Goal: Task Accomplishment & Management: Complete application form

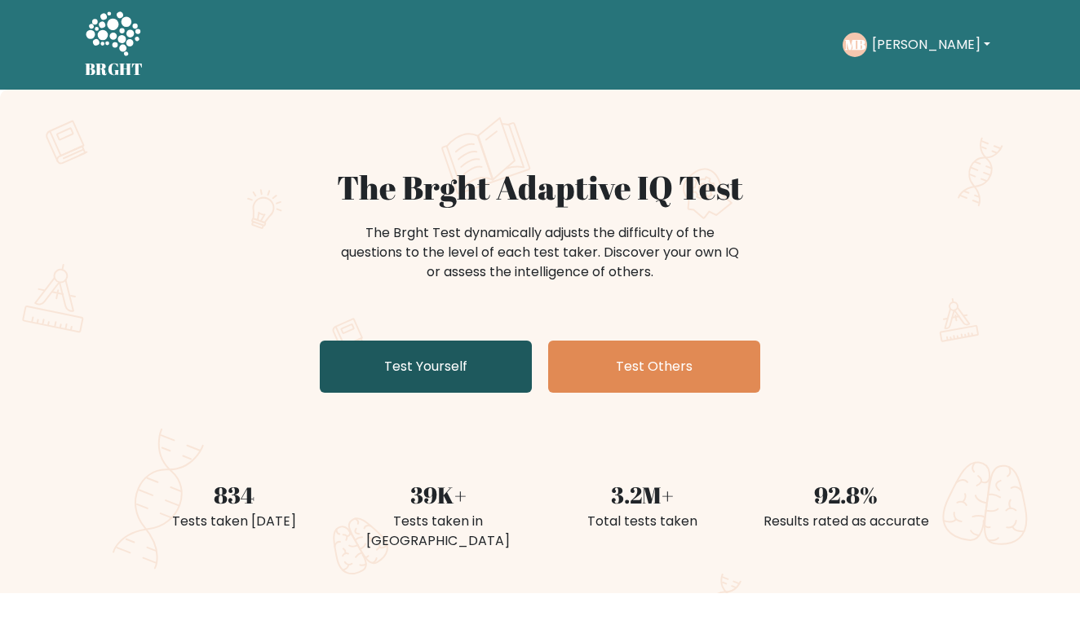
click at [464, 362] on link "Test Yourself" at bounding box center [426, 367] width 212 height 52
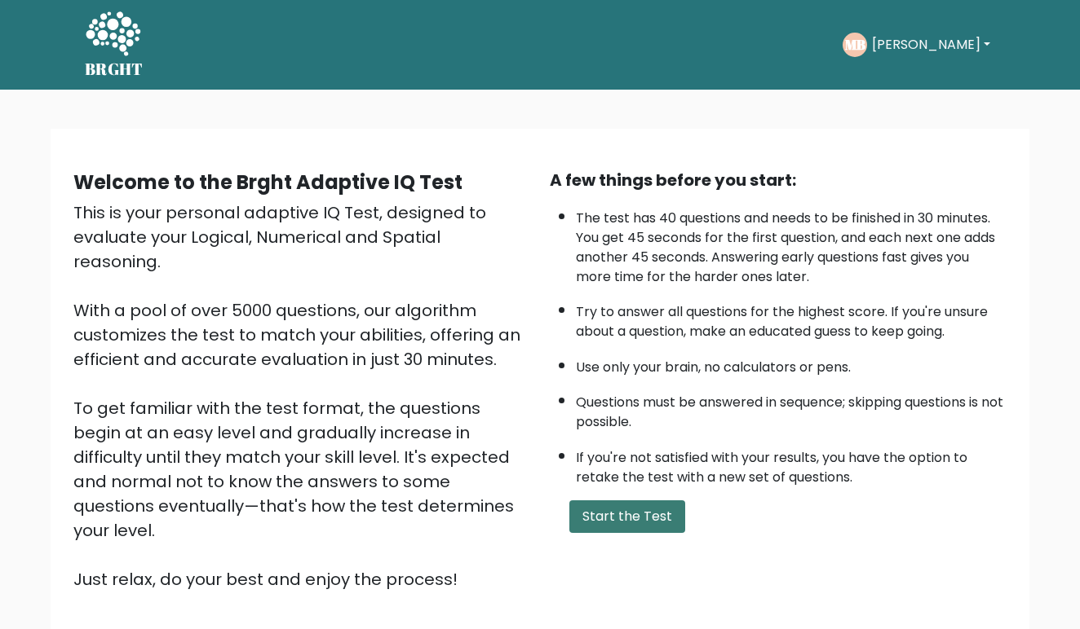
click at [612, 533] on button "Start the Test" at bounding box center [627, 517] width 116 height 33
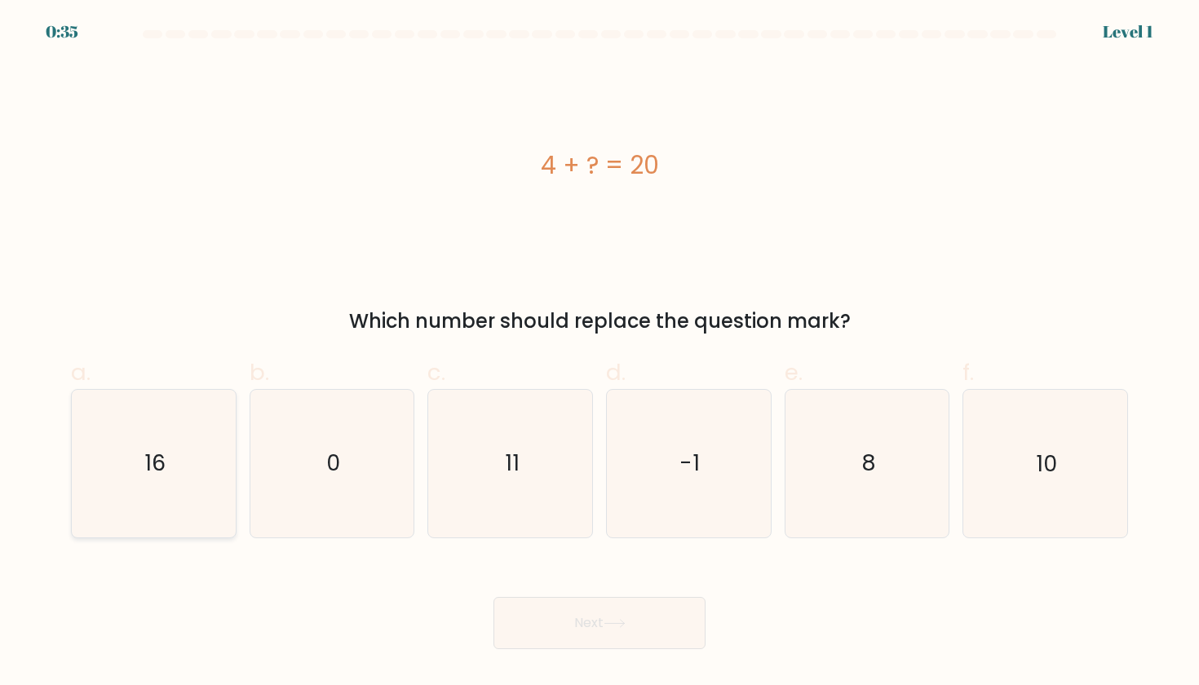
click at [134, 469] on icon "16" at bounding box center [153, 463] width 147 height 147
click at [599, 353] on input "a. 16" at bounding box center [599, 347] width 1 height 11
radio input "true"
click at [560, 623] on button "Next" at bounding box center [599, 623] width 212 height 52
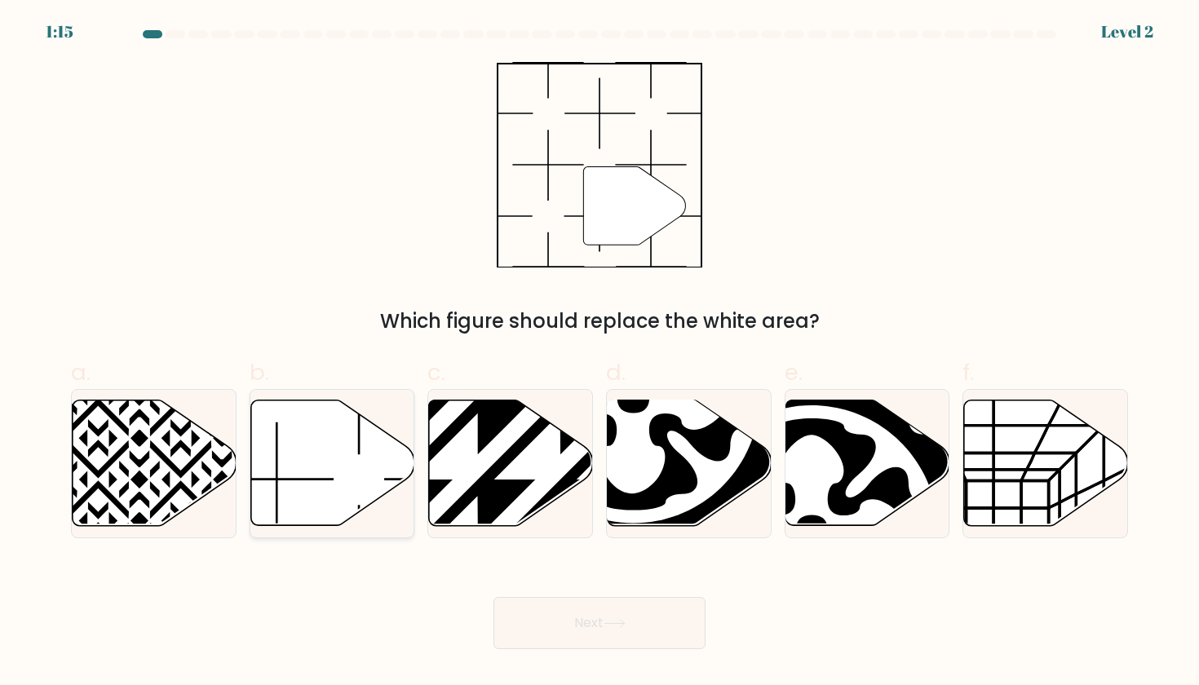
click at [336, 482] on icon at bounding box center [332, 463] width 164 height 126
click at [599, 353] on input "b." at bounding box center [599, 347] width 1 height 11
radio input "true"
click at [550, 604] on button "Next" at bounding box center [599, 623] width 212 height 52
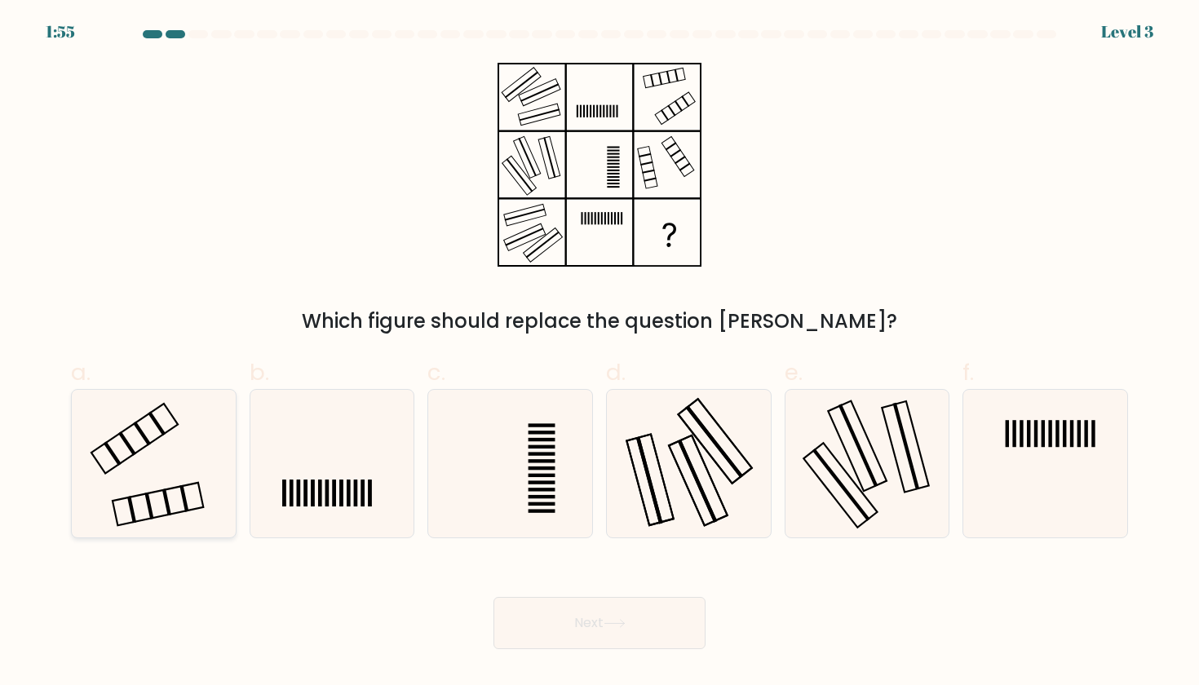
click at [144, 471] on icon at bounding box center [153, 463] width 147 height 147
click at [599, 353] on input "a." at bounding box center [599, 347] width 1 height 11
radio input "true"
click at [545, 629] on button "Next" at bounding box center [599, 623] width 212 height 52
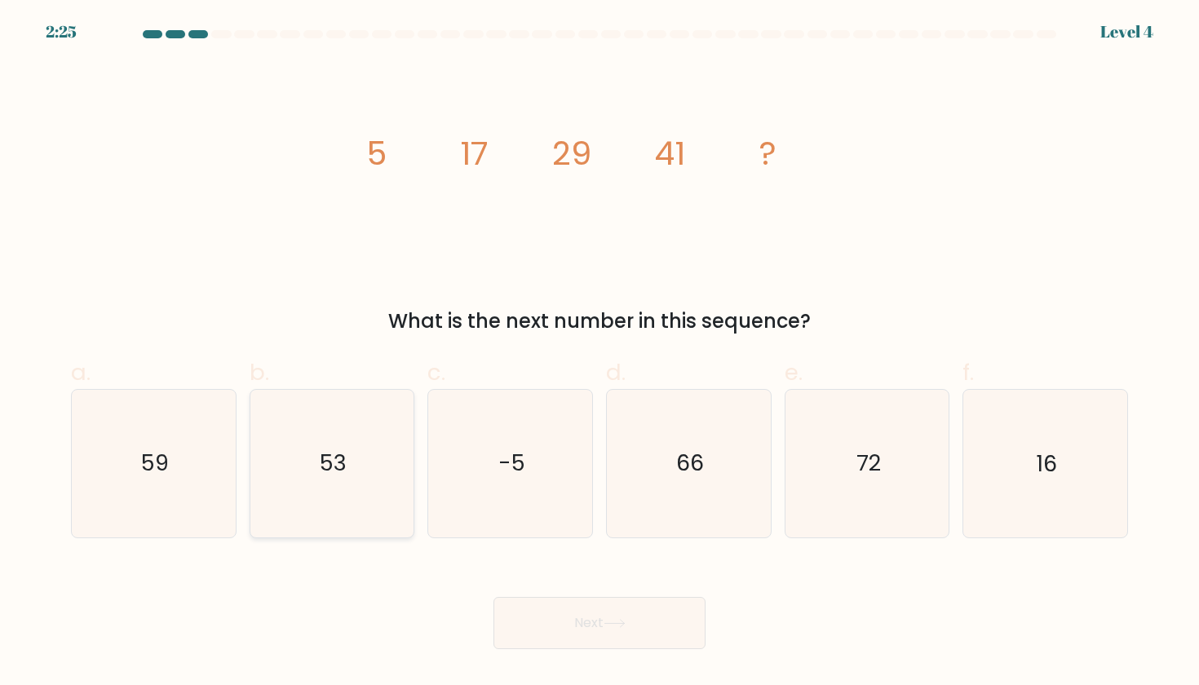
click at [368, 525] on icon "53" at bounding box center [331, 463] width 147 height 147
click at [599, 353] on input "b. 53" at bounding box center [599, 347] width 1 height 11
radio input "true"
click at [664, 629] on body "2:25 Level 4" at bounding box center [599, 342] width 1199 height 685
click at [655, 629] on button "Next" at bounding box center [599, 623] width 212 height 52
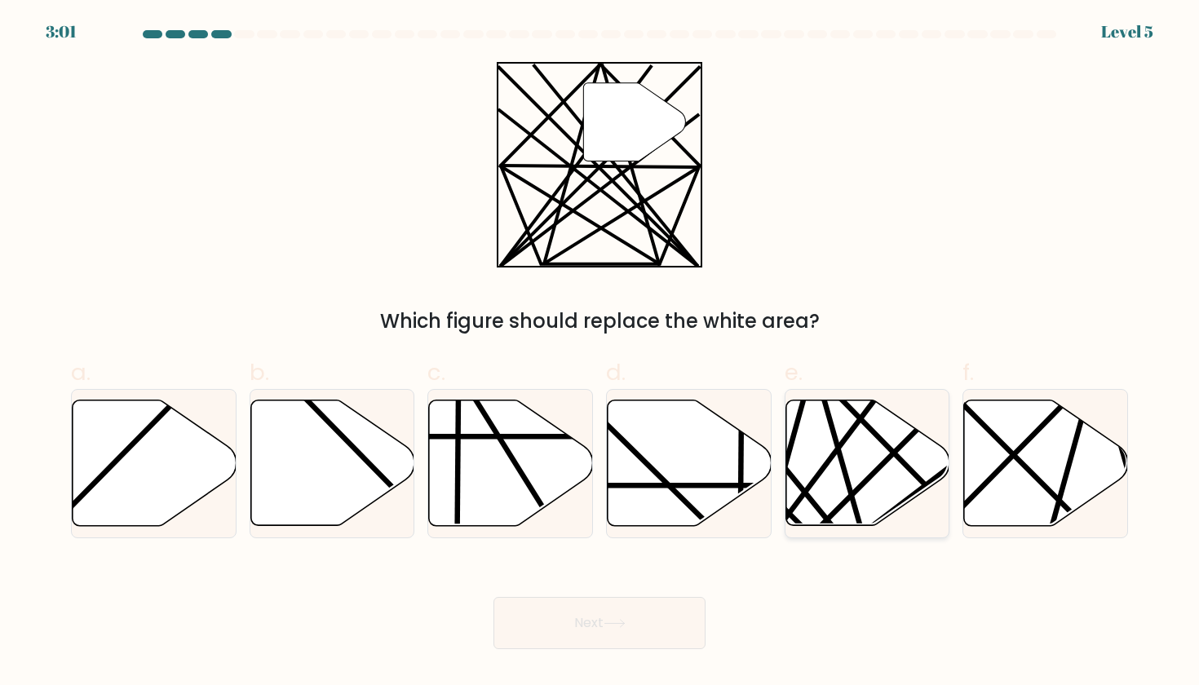
click at [843, 432] on icon at bounding box center [867, 463] width 164 height 126
click at [600, 353] on input "e." at bounding box center [599, 347] width 1 height 11
radio input "true"
click at [641, 607] on button "Next" at bounding box center [599, 623] width 212 height 52
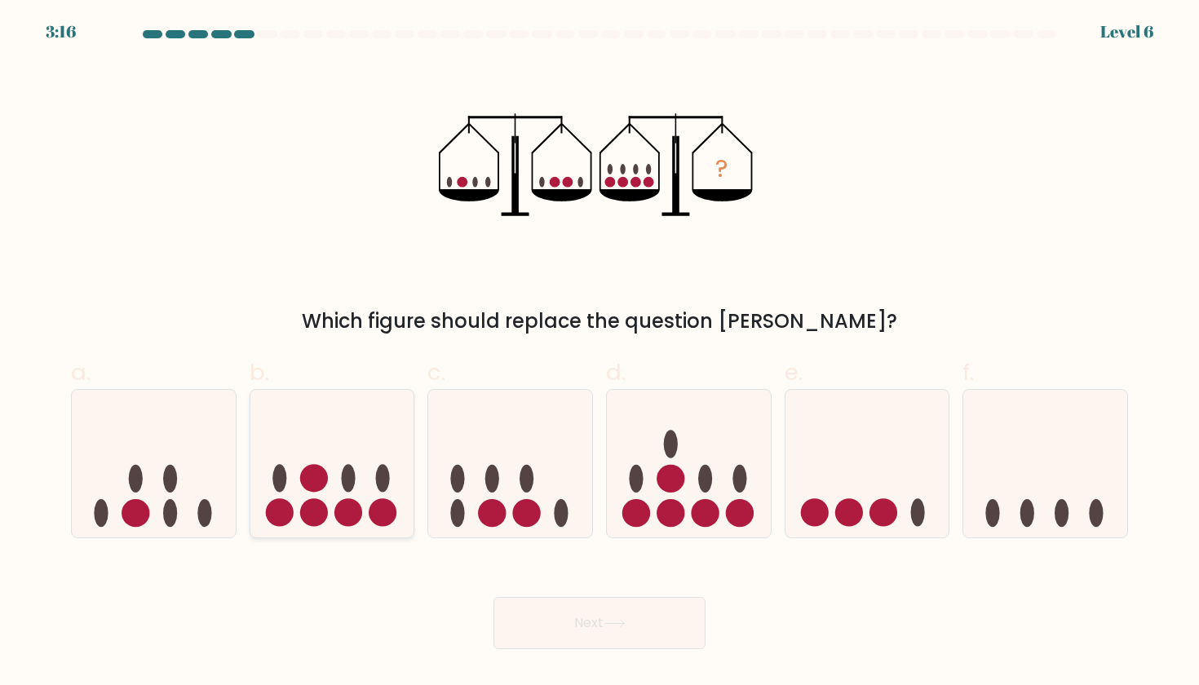
click at [375, 461] on icon at bounding box center [332, 462] width 164 height 135
click at [599, 353] on input "b." at bounding box center [599, 347] width 1 height 11
radio input "true"
click at [637, 616] on button "Next" at bounding box center [599, 623] width 212 height 52
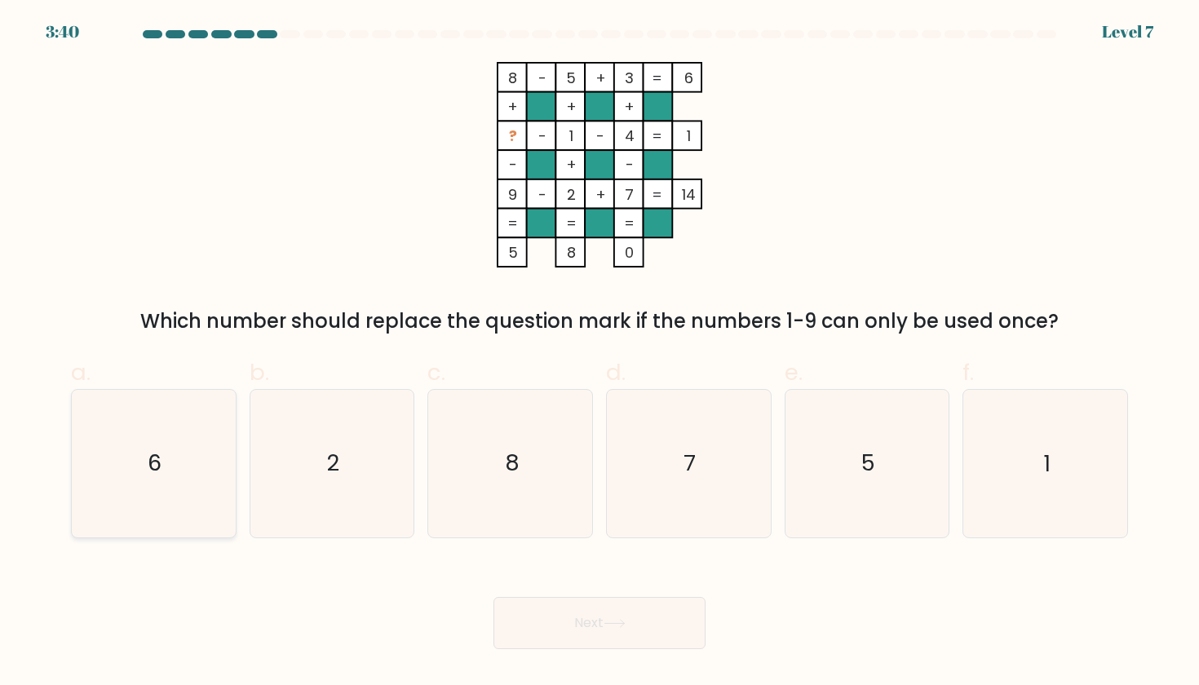
drag, startPoint x: 25, startPoint y: 497, endPoint x: 131, endPoint y: 447, distance: 117.4
click at [116, 457] on form at bounding box center [599, 339] width 1199 height 619
click at [131, 447] on icon "6" at bounding box center [153, 463] width 147 height 147
click at [599, 353] on input "a. 6" at bounding box center [599, 347] width 1 height 11
radio input "true"
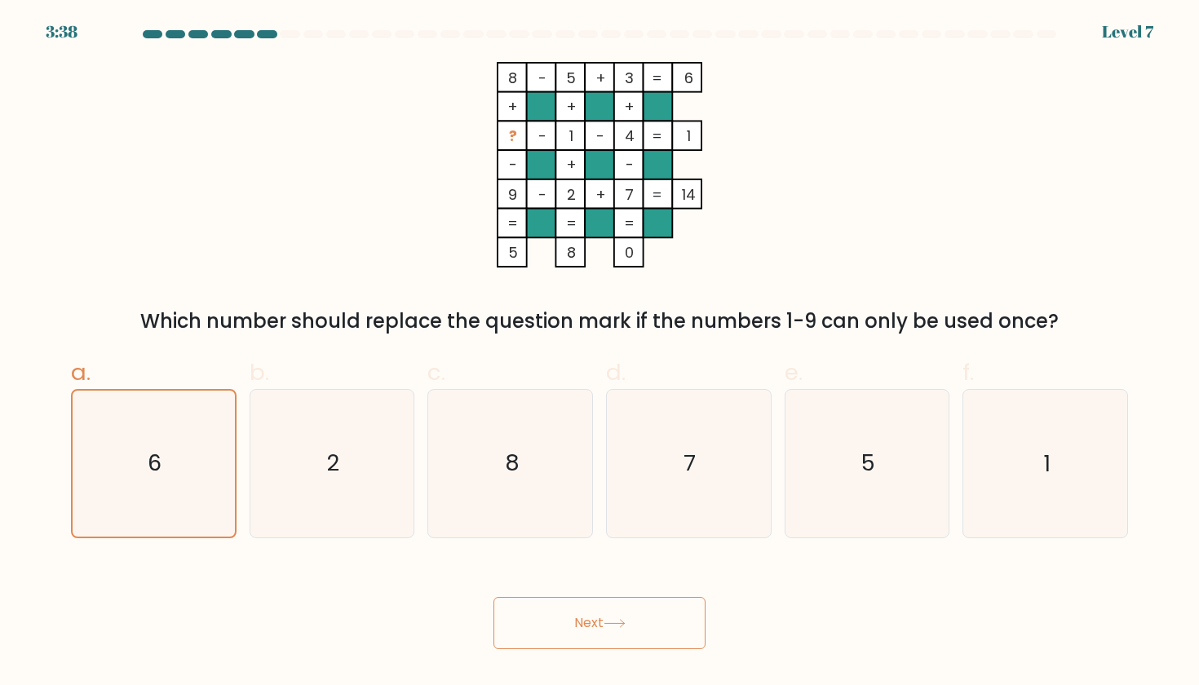
click at [541, 606] on button "Next" at bounding box center [599, 623] width 212 height 52
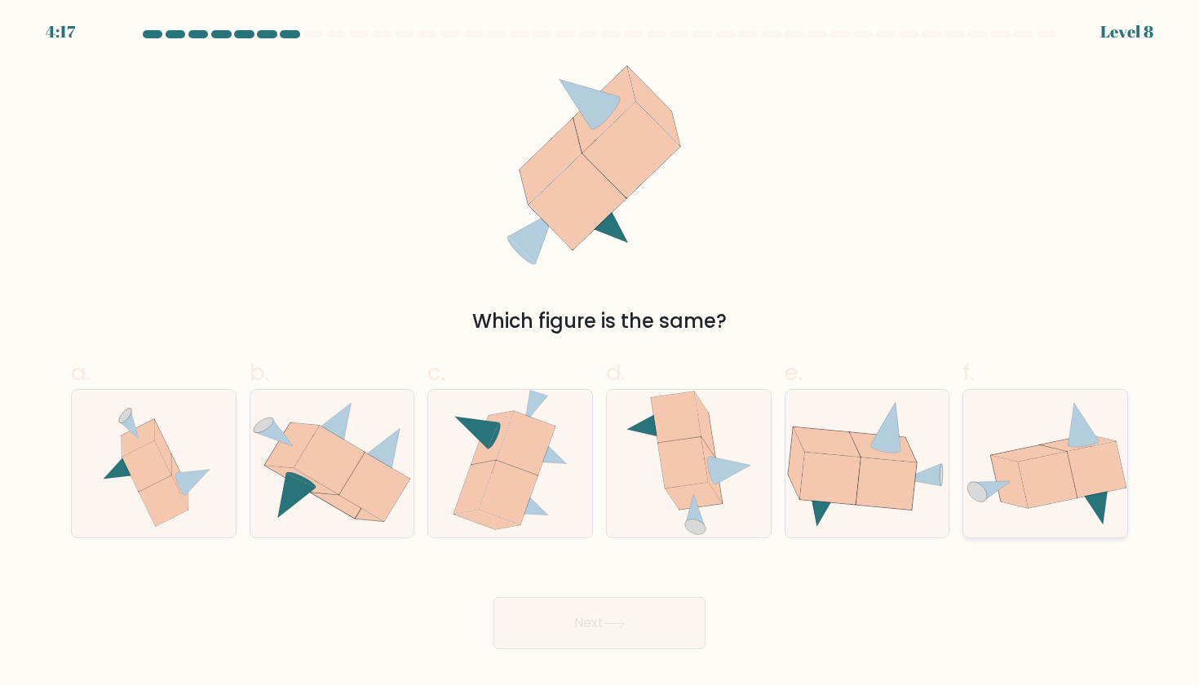
click at [1010, 448] on icon at bounding box center [1045, 463] width 164 height 126
click at [600, 353] on input "f." at bounding box center [599, 347] width 1 height 11
radio input "true"
drag, startPoint x: 161, startPoint y: 483, endPoint x: 390, endPoint y: 459, distance: 229.5
click at [390, 459] on div "a. b. c." at bounding box center [599, 440] width 1070 height 196
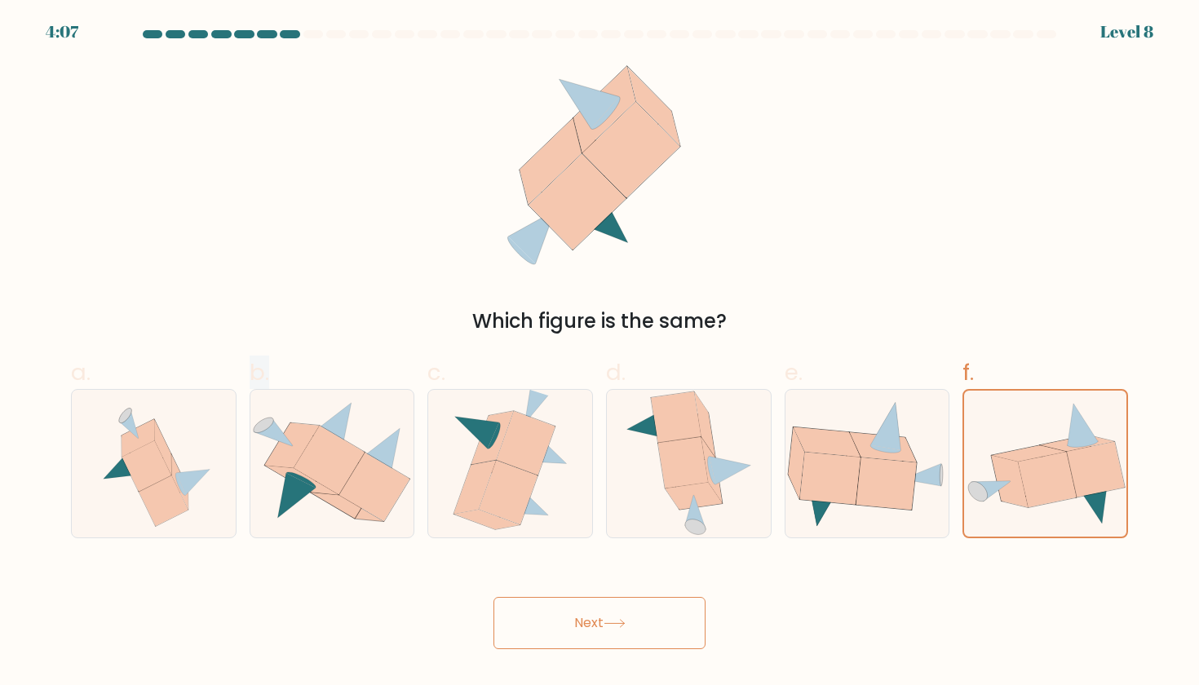
click at [683, 618] on button "Next" at bounding box center [599, 623] width 212 height 52
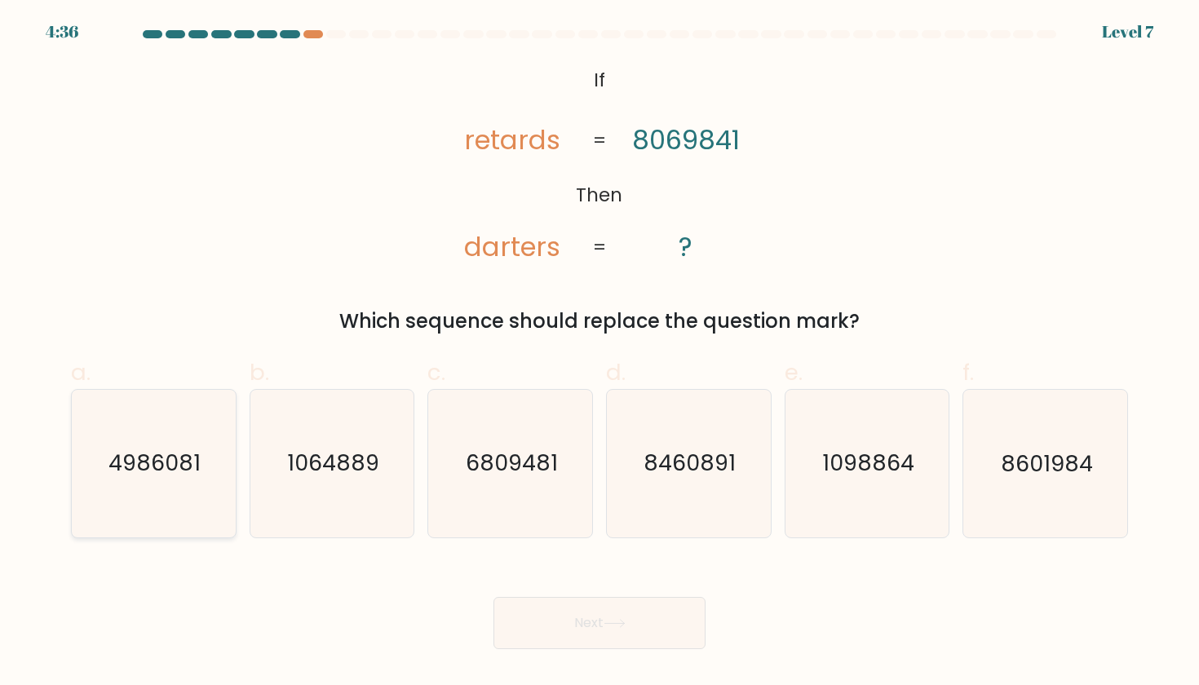
click at [191, 460] on text "4986081" at bounding box center [155, 463] width 92 height 30
click at [599, 353] on input "a. 4986081" at bounding box center [599, 347] width 1 height 11
radio input "true"
click at [577, 625] on button "Next" at bounding box center [599, 623] width 212 height 52
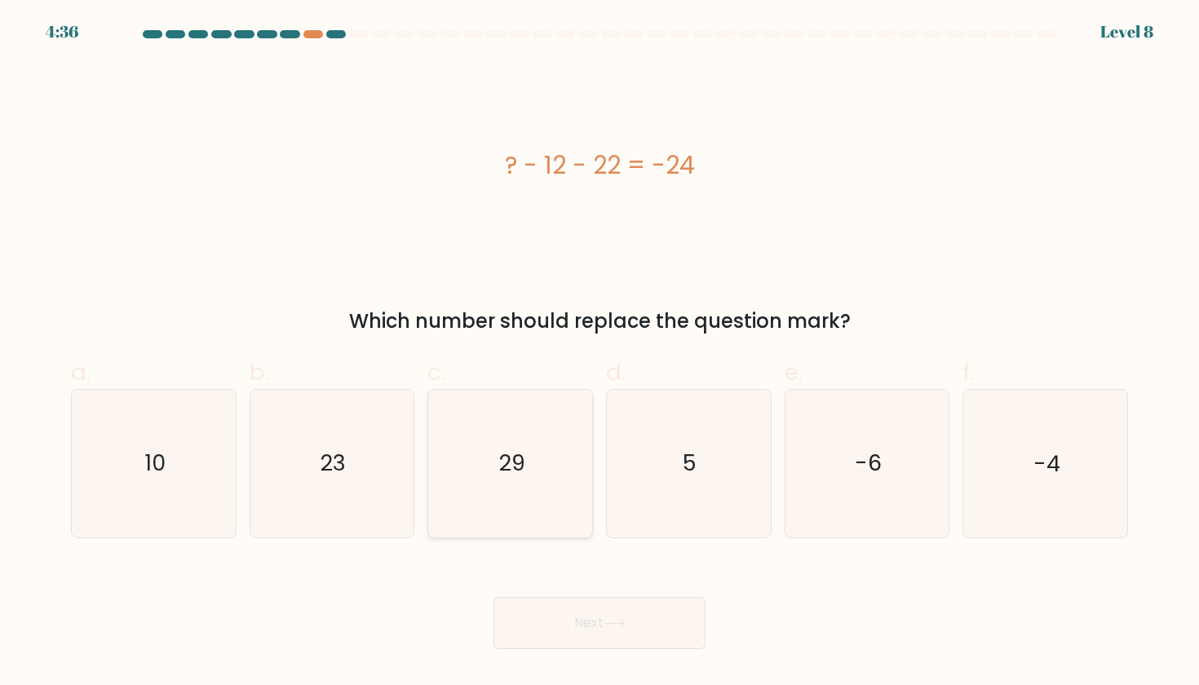
click at [488, 498] on icon "29" at bounding box center [510, 463] width 147 height 147
click at [599, 353] on input "c. 29" at bounding box center [599, 347] width 1 height 11
radio input "true"
click at [352, 469] on icon "23" at bounding box center [331, 463] width 147 height 147
click at [599, 353] on input "b. 23" at bounding box center [599, 347] width 1 height 11
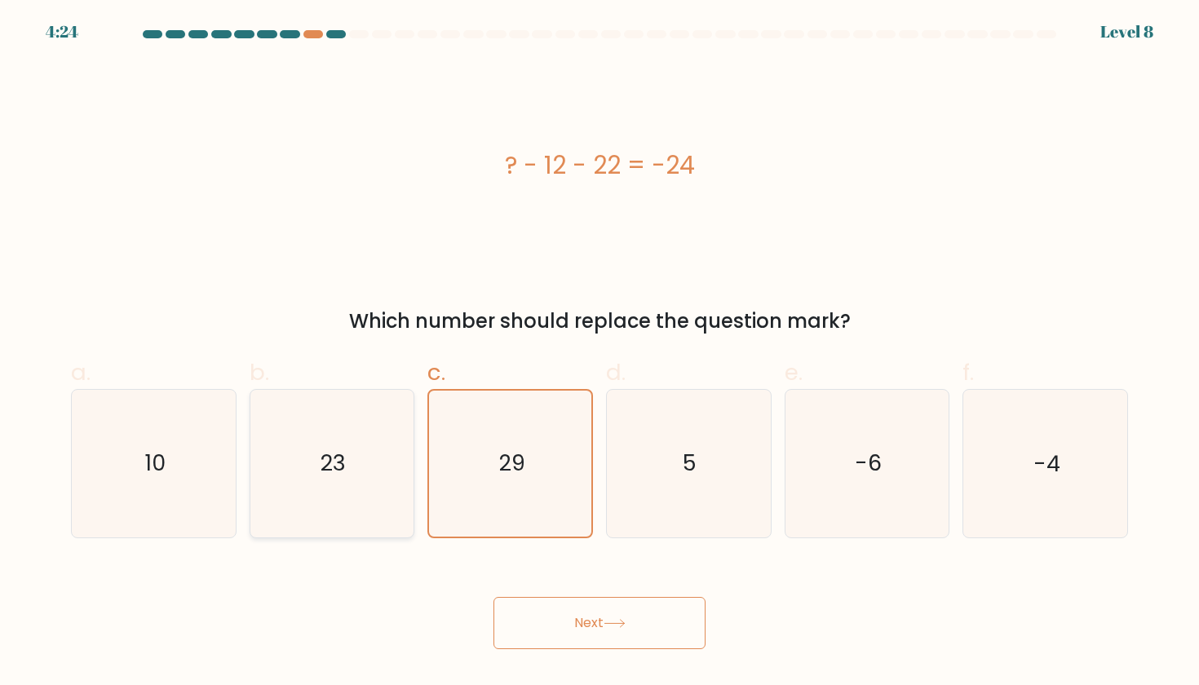
radio input "true"
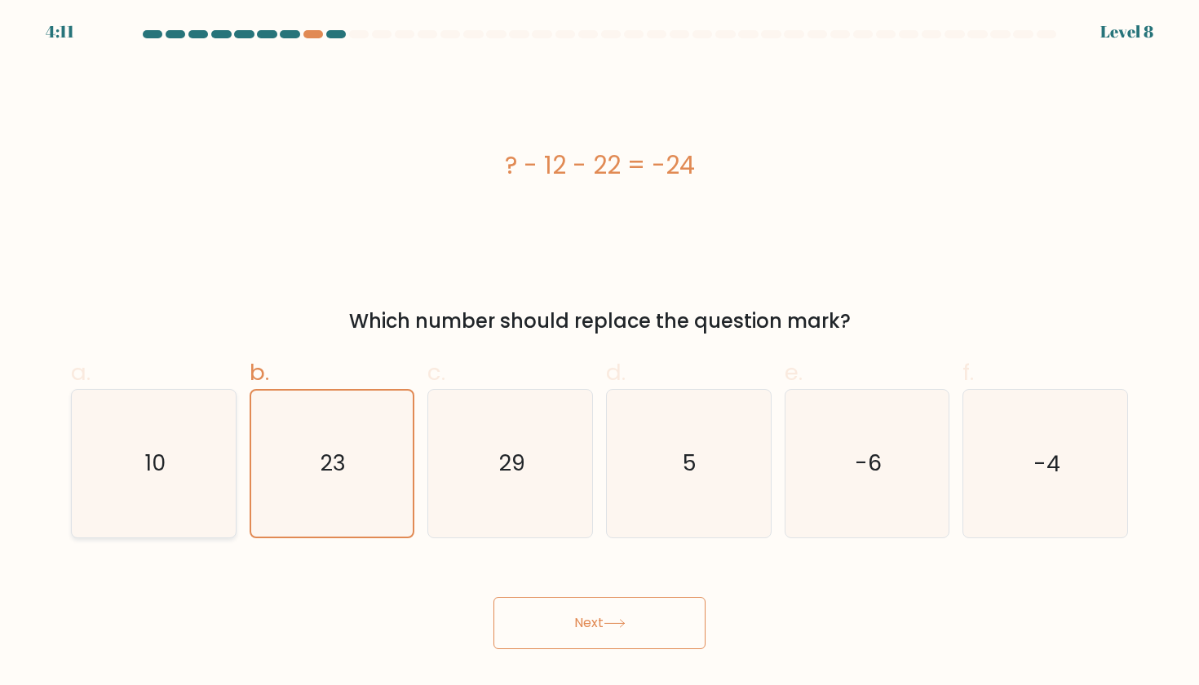
click at [166, 461] on icon "10" at bounding box center [153, 463] width 147 height 147
click at [599, 353] on input "a. 10" at bounding box center [599, 347] width 1 height 11
radio input "true"
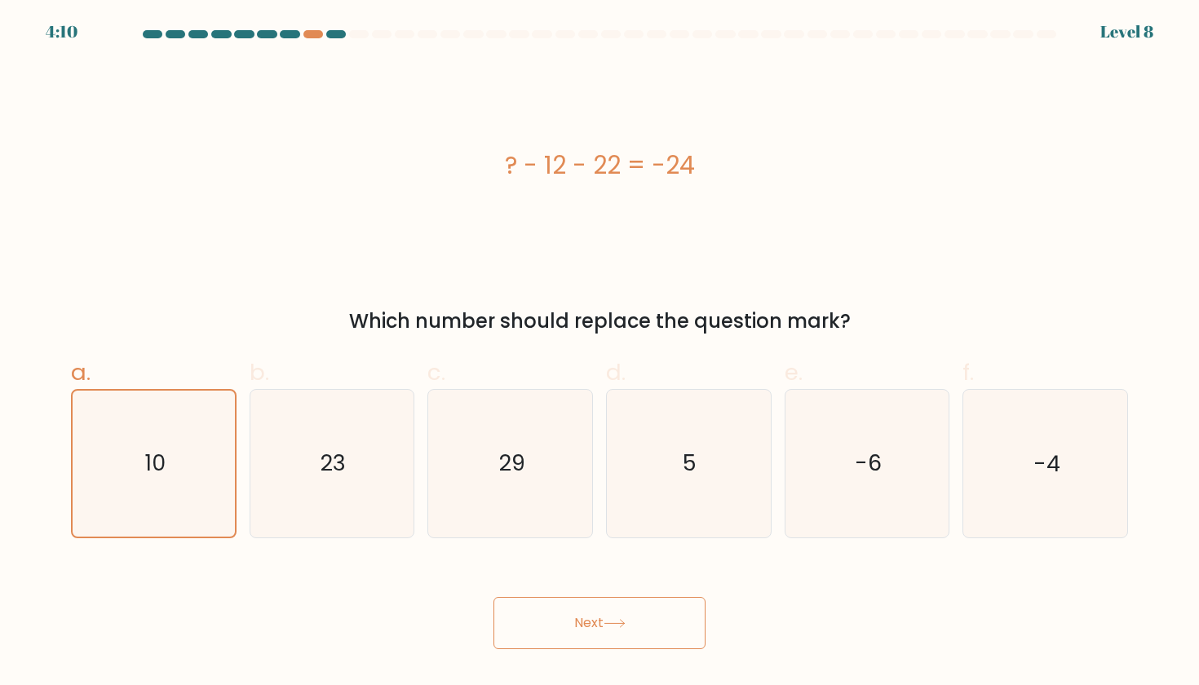
click at [596, 622] on button "Next" at bounding box center [599, 623] width 212 height 52
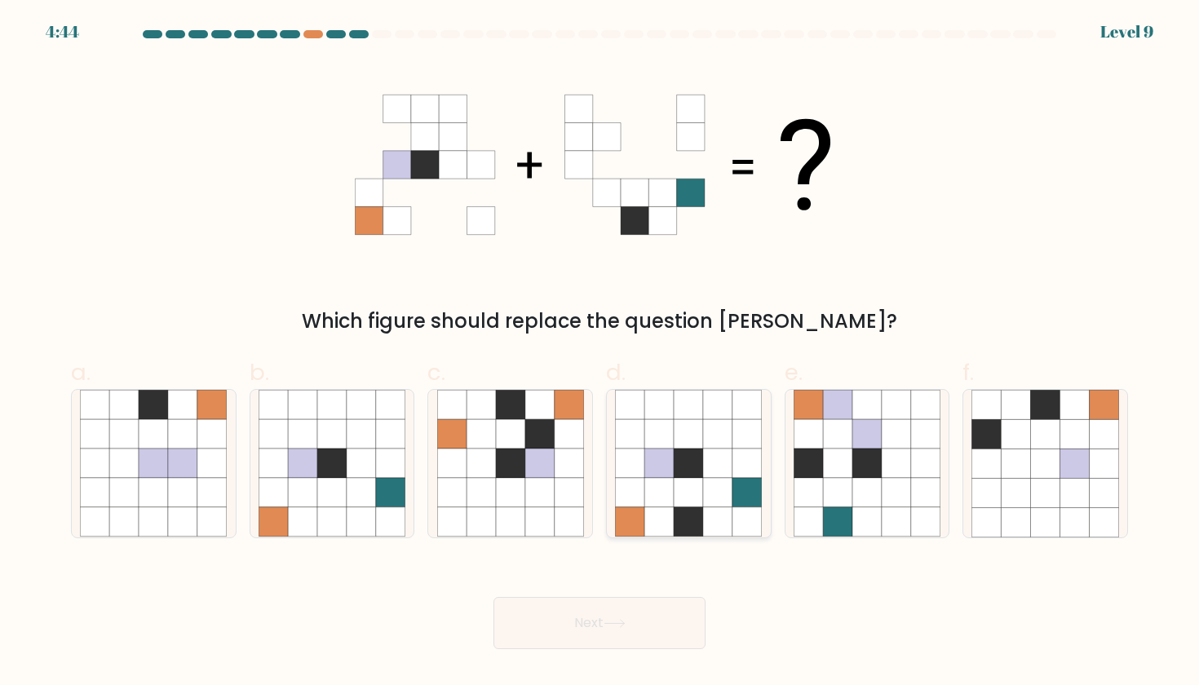
click at [720, 509] on icon at bounding box center [717, 521] width 29 height 29
click at [600, 353] on input "d." at bounding box center [599, 347] width 1 height 11
radio input "true"
click at [623, 629] on button "Next" at bounding box center [599, 623] width 212 height 52
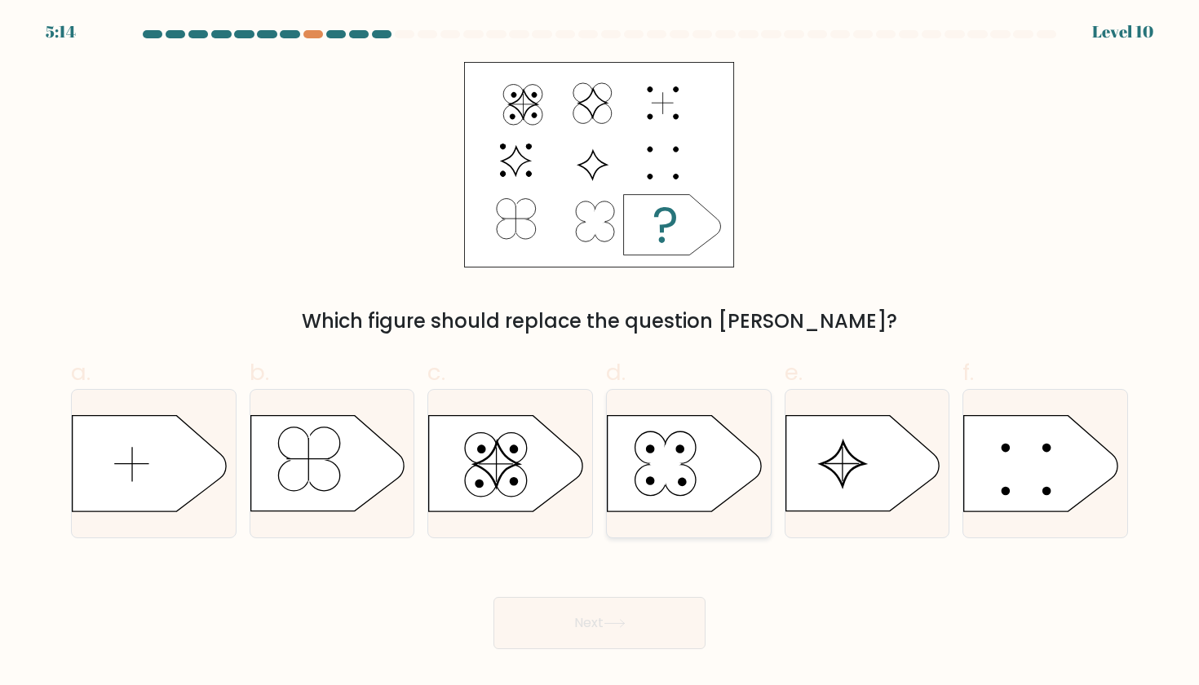
click at [698, 469] on icon at bounding box center [683, 463] width 153 height 95
click at [600, 353] on input "d." at bounding box center [599, 347] width 1 height 11
radio input "true"
click at [890, 475] on icon at bounding box center [861, 463] width 153 height 95
click at [600, 353] on input "e." at bounding box center [599, 347] width 1 height 11
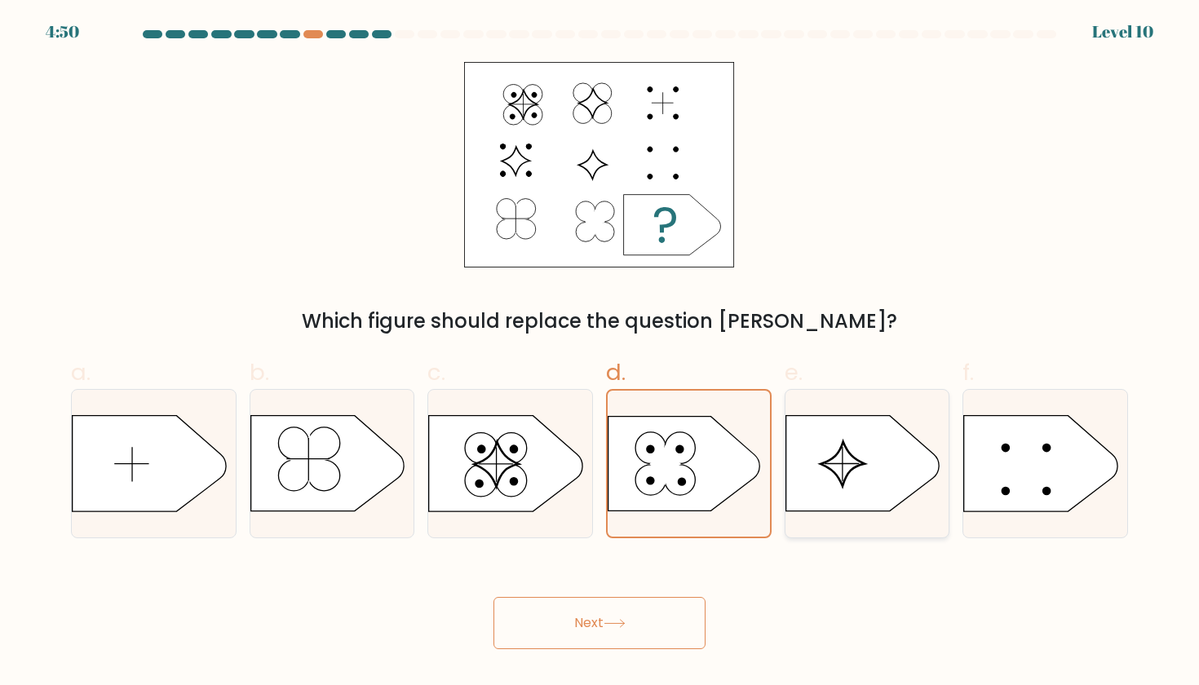
radio input "true"
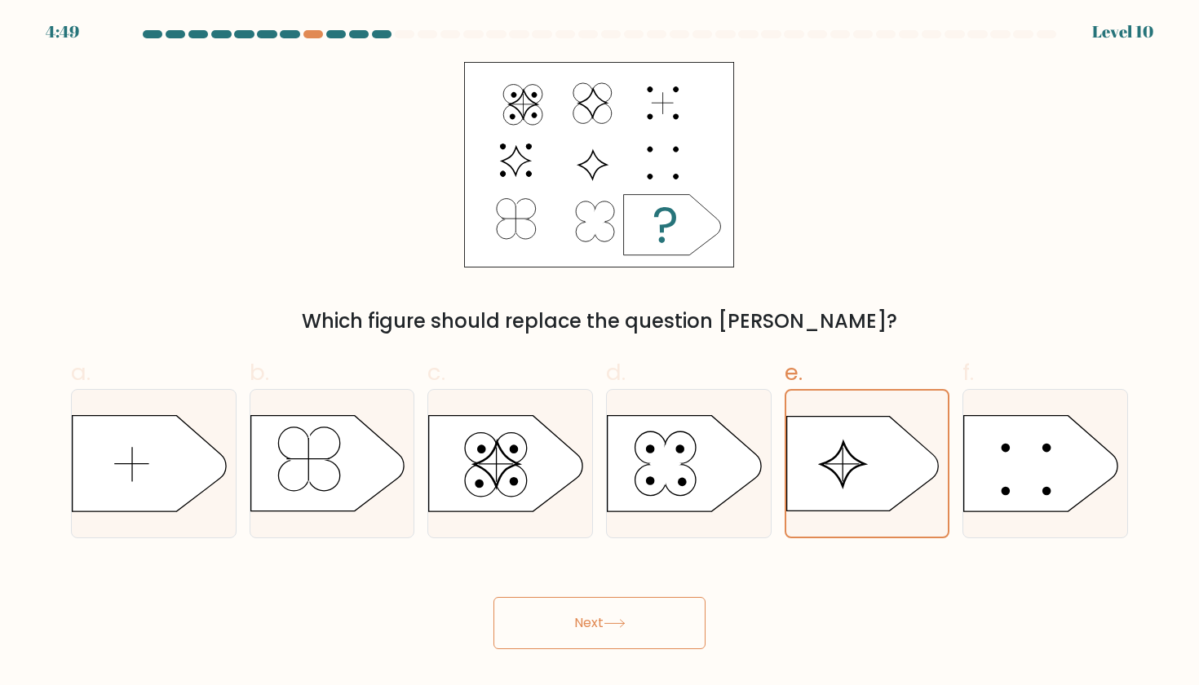
click at [625, 621] on icon at bounding box center [614, 623] width 22 height 9
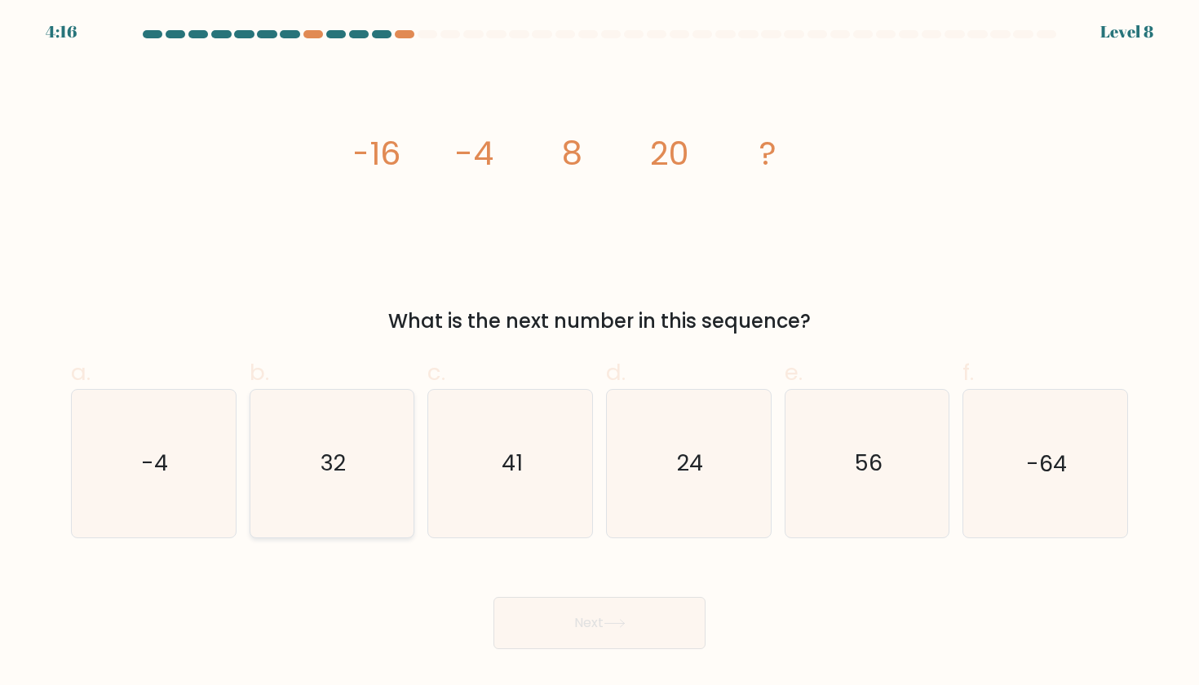
click at [342, 493] on icon "32" at bounding box center [331, 463] width 147 height 147
click at [599, 353] on input "b. 32" at bounding box center [599, 347] width 1 height 11
radio input "true"
click at [659, 627] on button "Next" at bounding box center [599, 623] width 212 height 52
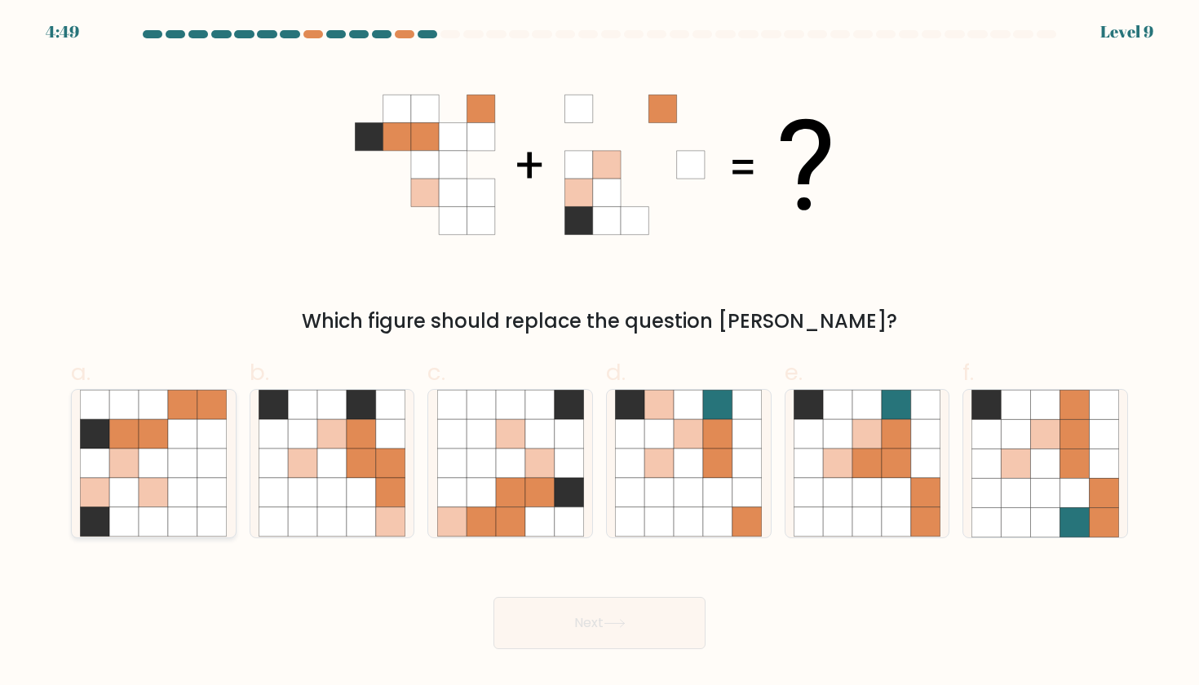
click at [161, 519] on icon at bounding box center [153, 521] width 29 height 29
click at [599, 353] on input "a." at bounding box center [599, 347] width 1 height 11
radio input "true"
click at [550, 613] on button "Next" at bounding box center [599, 623] width 212 height 52
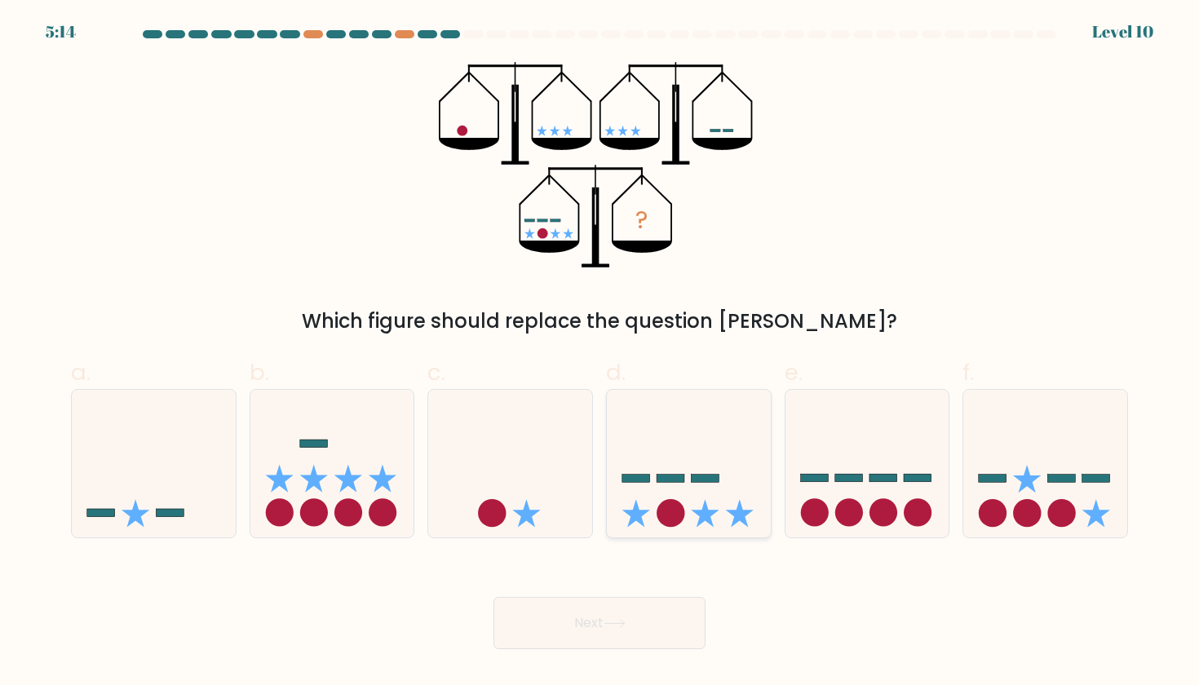
click at [728, 479] on icon at bounding box center [689, 462] width 164 height 135
click at [600, 353] on input "d." at bounding box center [599, 347] width 1 height 11
radio input "true"
click at [640, 628] on button "Next" at bounding box center [599, 623] width 212 height 52
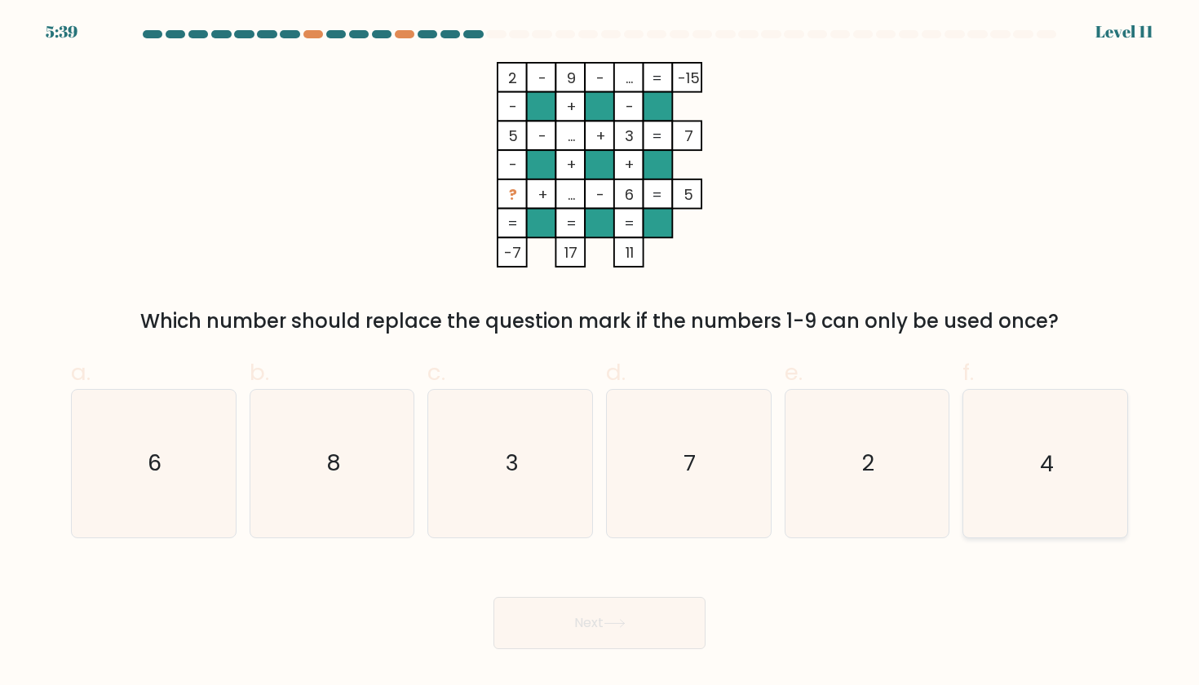
click at [1045, 488] on icon "4" at bounding box center [1044, 463] width 147 height 147
click at [600, 353] on input "f. 4" at bounding box center [599, 347] width 1 height 11
radio input "true"
click at [683, 629] on button "Next" at bounding box center [599, 623] width 212 height 52
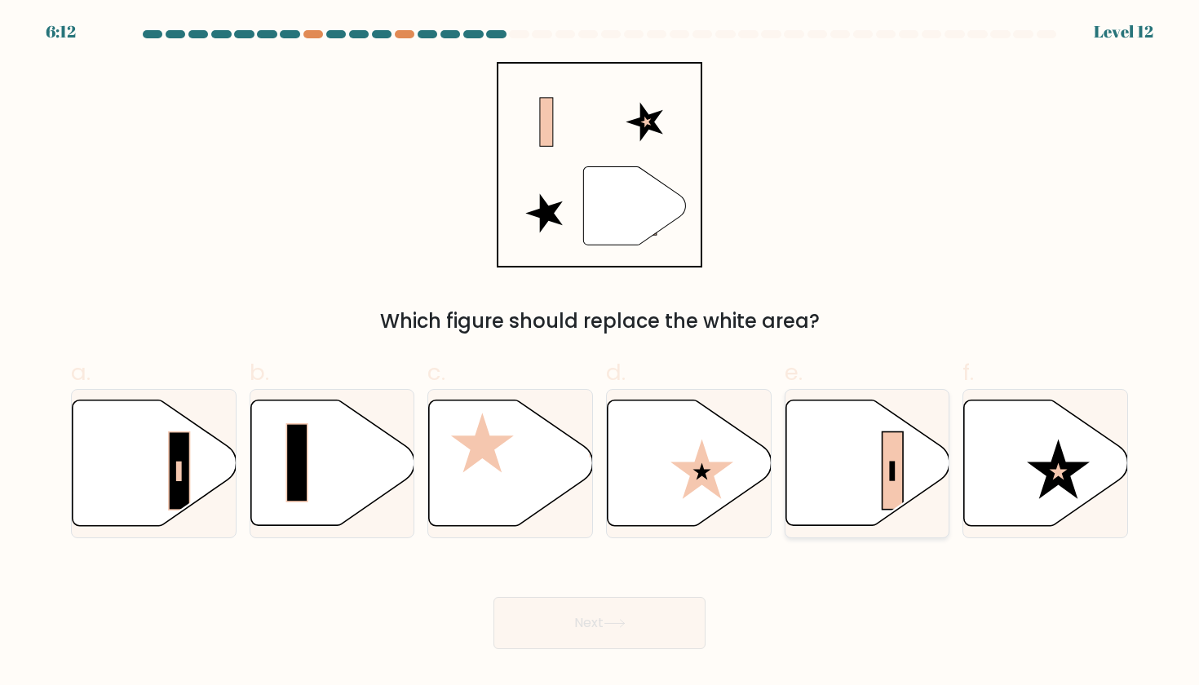
click at [878, 487] on icon at bounding box center [867, 463] width 164 height 126
click at [600, 353] on input "e." at bounding box center [599, 347] width 1 height 11
radio input "true"
click at [638, 629] on button "Next" at bounding box center [599, 623] width 212 height 52
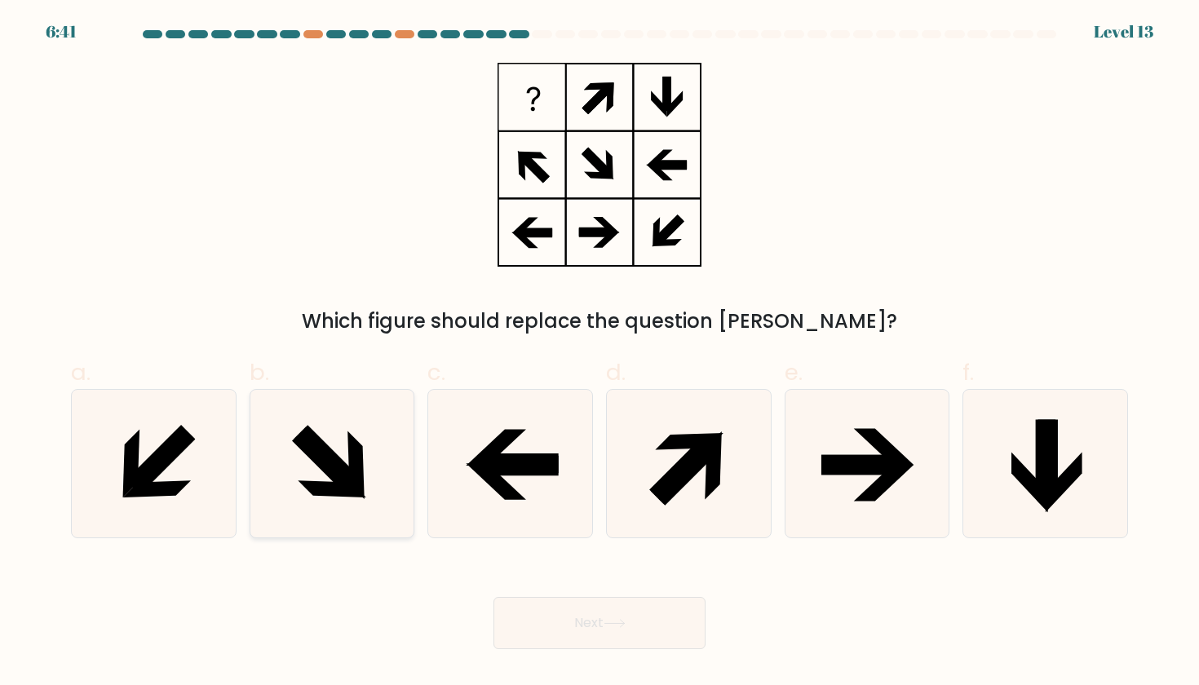
click at [347, 465] on icon at bounding box center [331, 463] width 147 height 147
click at [599, 353] on input "b." at bounding box center [599, 347] width 1 height 11
radio input "true"
click at [659, 614] on button "Next" at bounding box center [599, 623] width 212 height 52
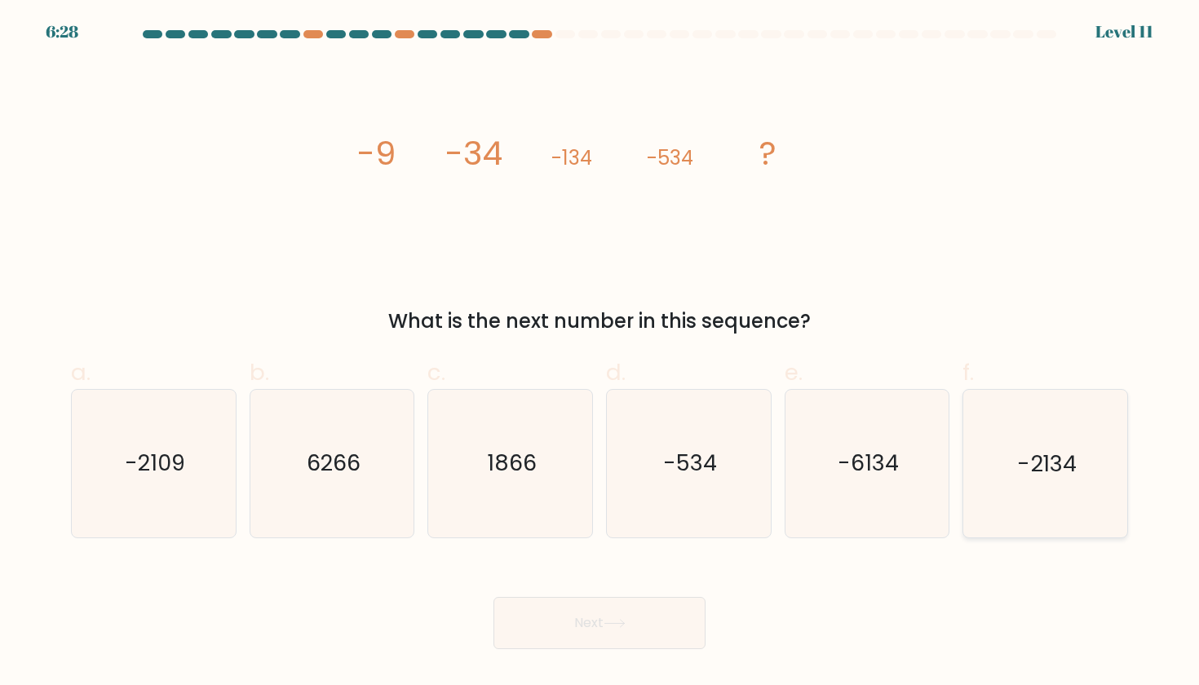
click at [1005, 495] on icon "-2134" at bounding box center [1044, 463] width 147 height 147
click at [600, 353] on input "f. -2134" at bounding box center [599, 347] width 1 height 11
radio input "true"
click at [554, 615] on button "Next" at bounding box center [599, 623] width 212 height 52
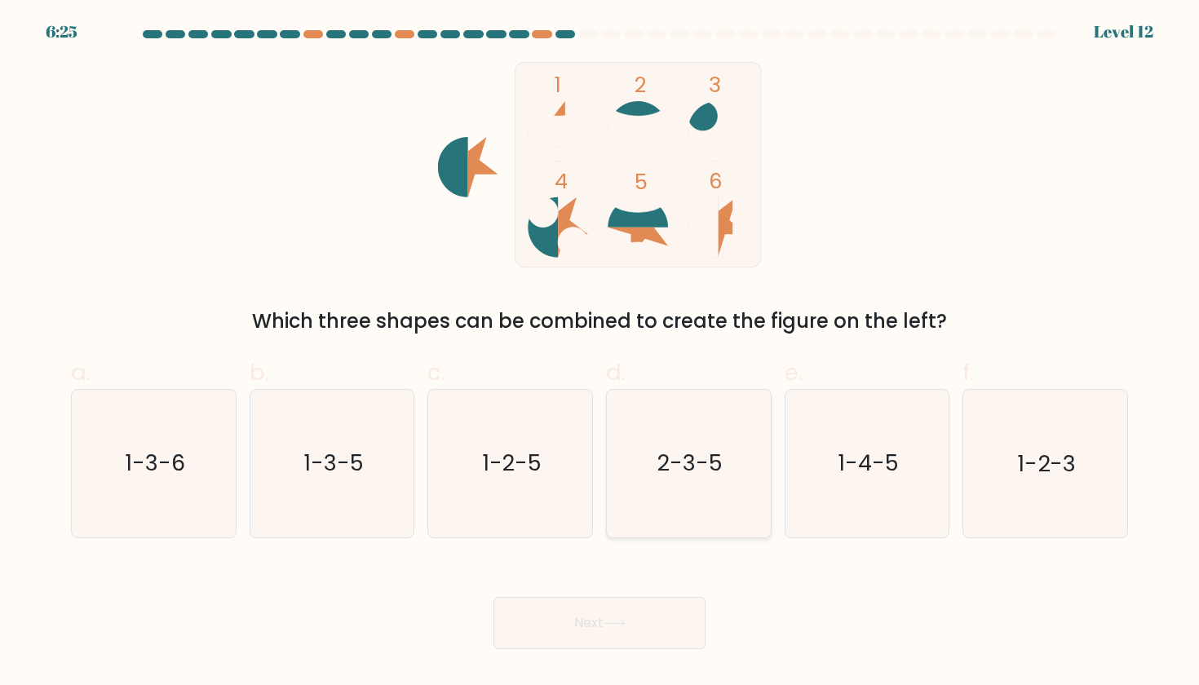
click at [668, 463] on text "2-3-5" at bounding box center [689, 463] width 65 height 30
click at [600, 353] on input "d. 2-3-5" at bounding box center [599, 347] width 1 height 11
radio input "true"
click at [545, 459] on icon "1-2-5" at bounding box center [510, 463] width 147 height 147
click at [599, 353] on input "c. 1-2-5" at bounding box center [599, 347] width 1 height 11
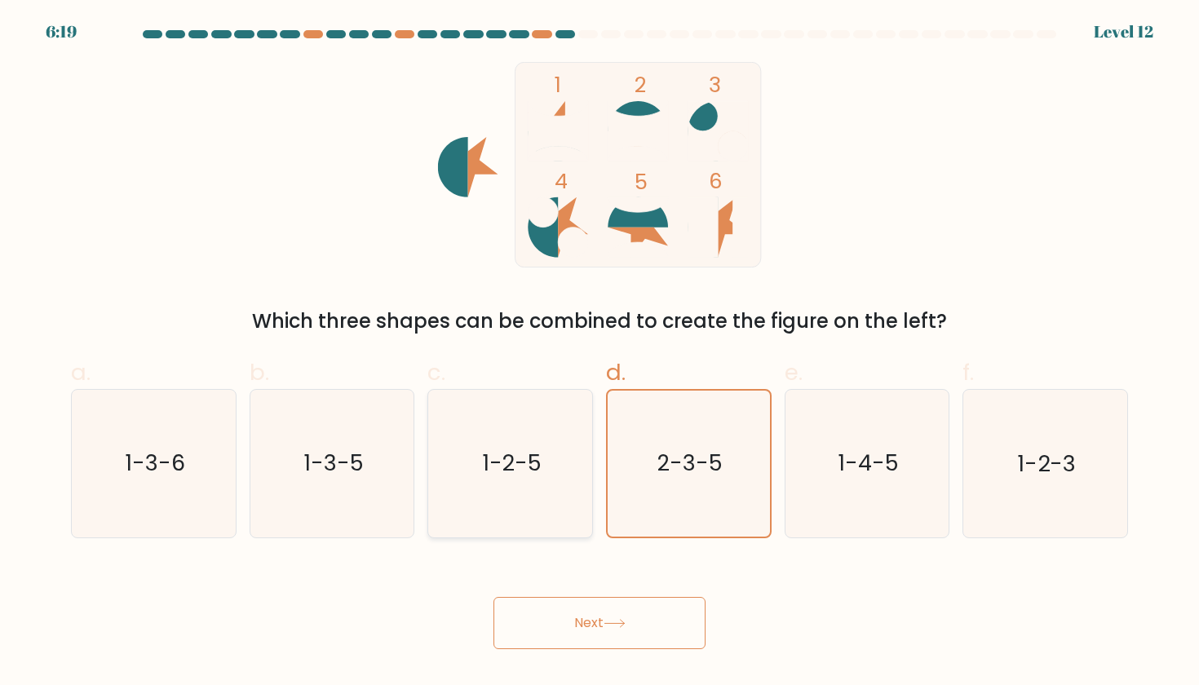
radio input "true"
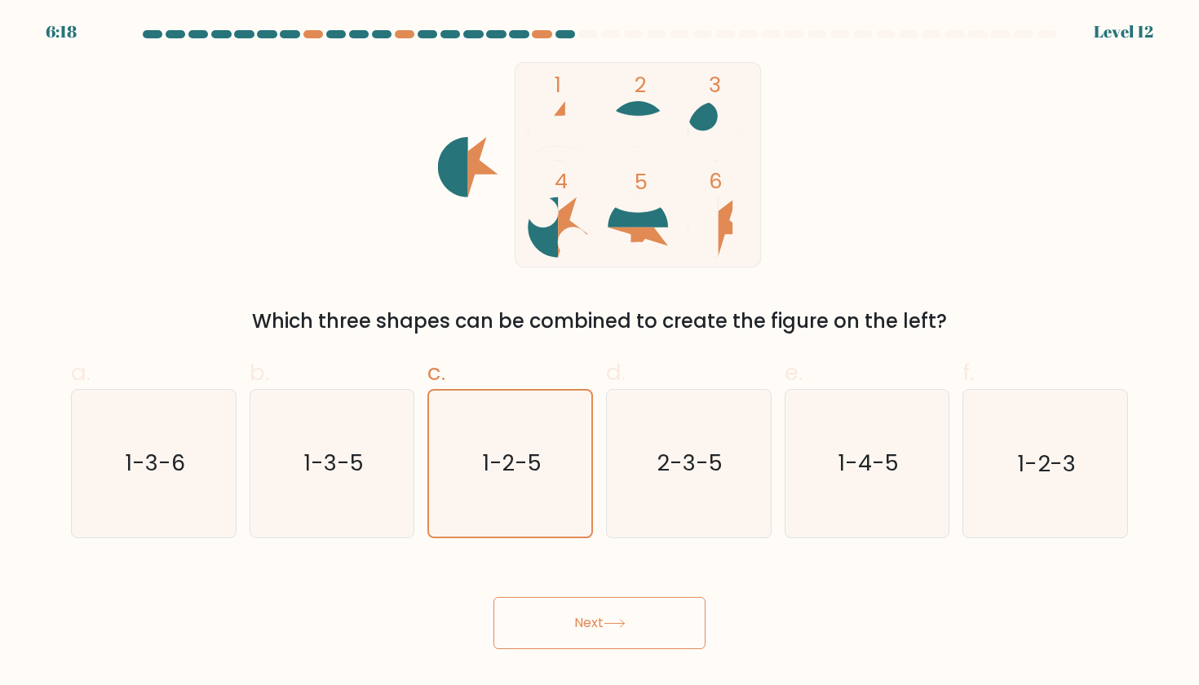
click at [586, 613] on button "Next" at bounding box center [599, 623] width 212 height 52
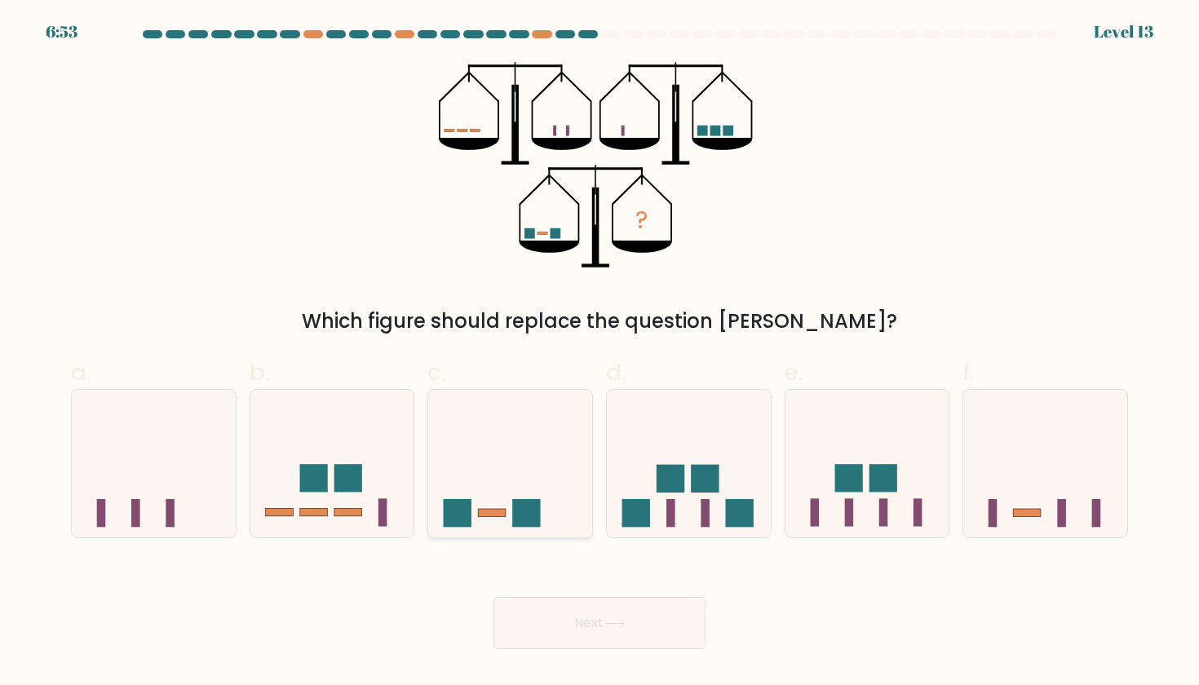
click at [532, 506] on rect at bounding box center [526, 513] width 28 height 28
click at [599, 353] on input "c." at bounding box center [599, 347] width 1 height 11
radio input "true"
click at [603, 627] on button "Next" at bounding box center [599, 623] width 212 height 52
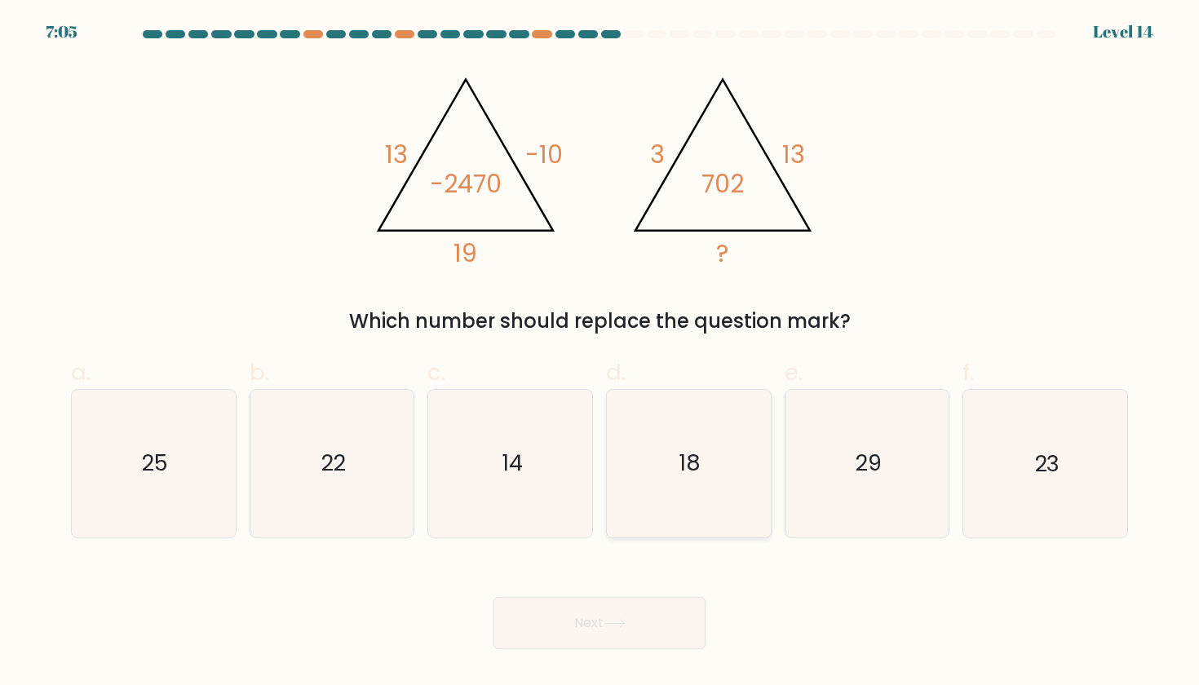
click at [668, 432] on icon "18" at bounding box center [688, 463] width 147 height 147
click at [600, 353] on input "d. 18" at bounding box center [599, 347] width 1 height 11
radio input "true"
click at [628, 629] on button "Next" at bounding box center [599, 623] width 212 height 52
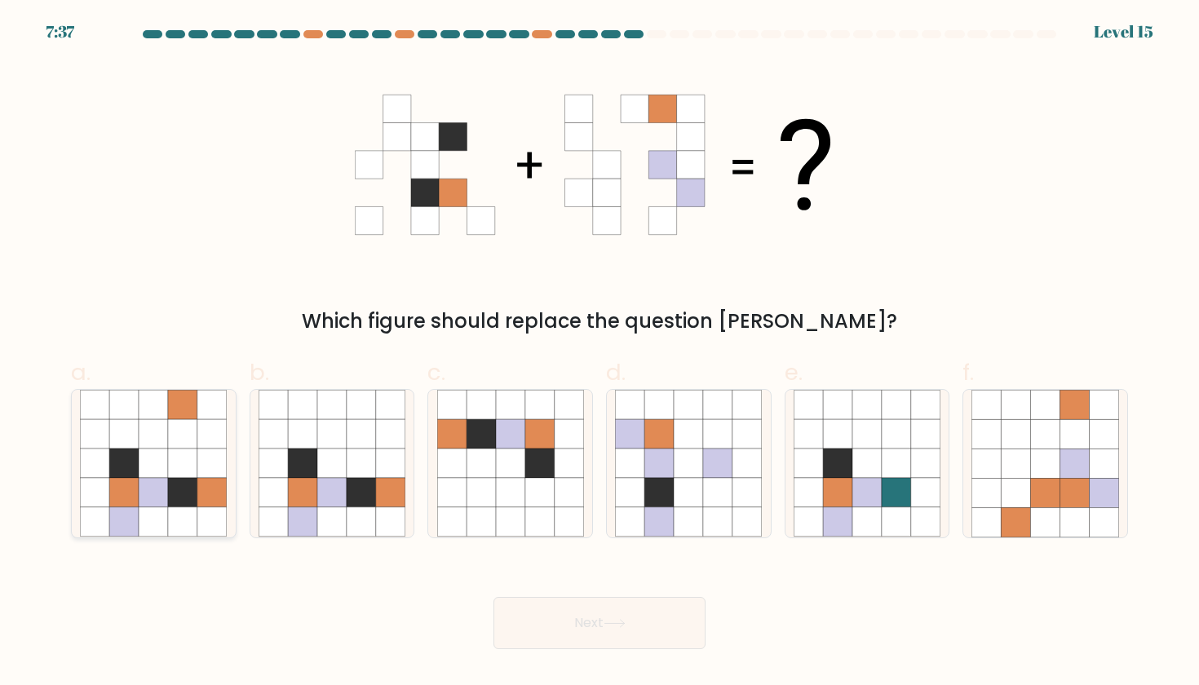
click at [167, 475] on icon at bounding box center [153, 462] width 29 height 29
click at [599, 353] on input "a." at bounding box center [599, 347] width 1 height 11
radio input "true"
click at [556, 617] on button "Next" at bounding box center [599, 623] width 212 height 52
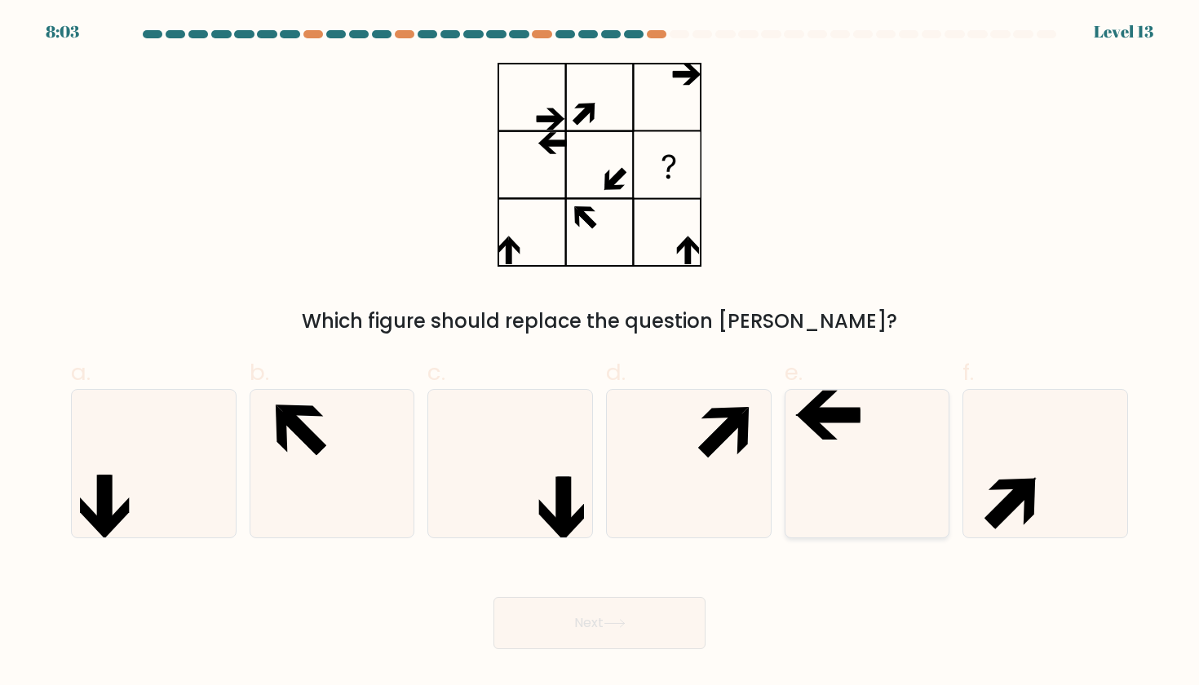
click at [806, 478] on icon at bounding box center [866, 463] width 147 height 147
click at [600, 353] on input "e." at bounding box center [599, 347] width 1 height 11
radio input "true"
click at [720, 463] on icon at bounding box center [688, 463] width 147 height 147
click at [600, 353] on input "d." at bounding box center [599, 347] width 1 height 11
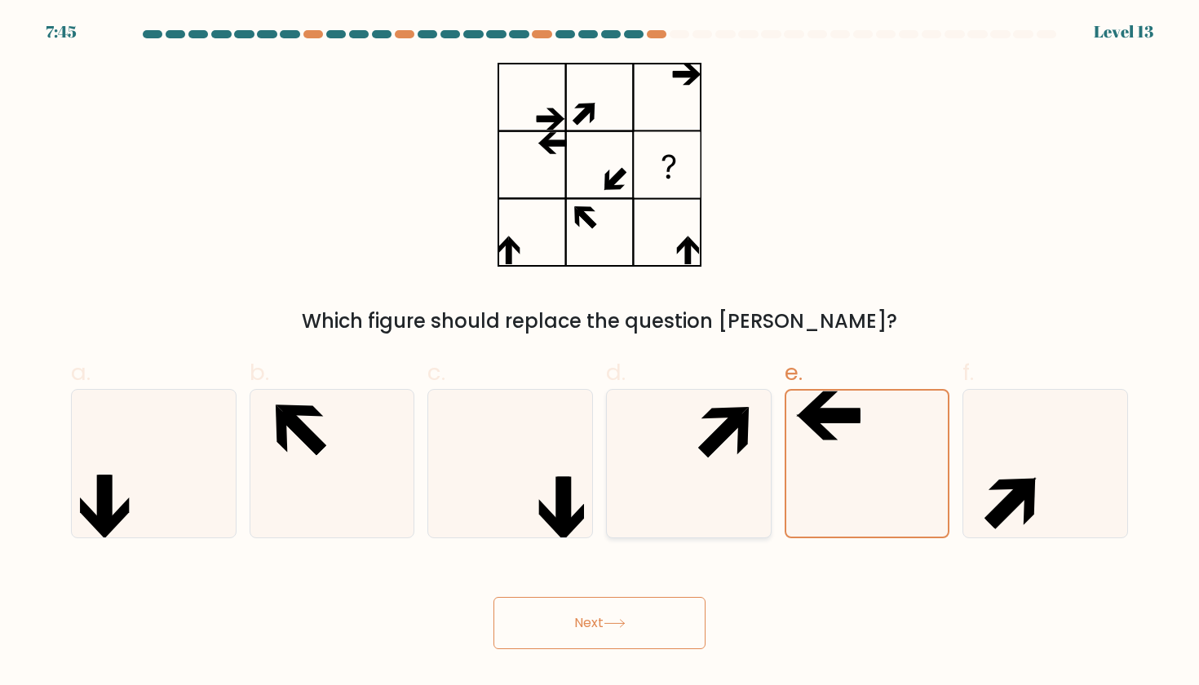
radio input "true"
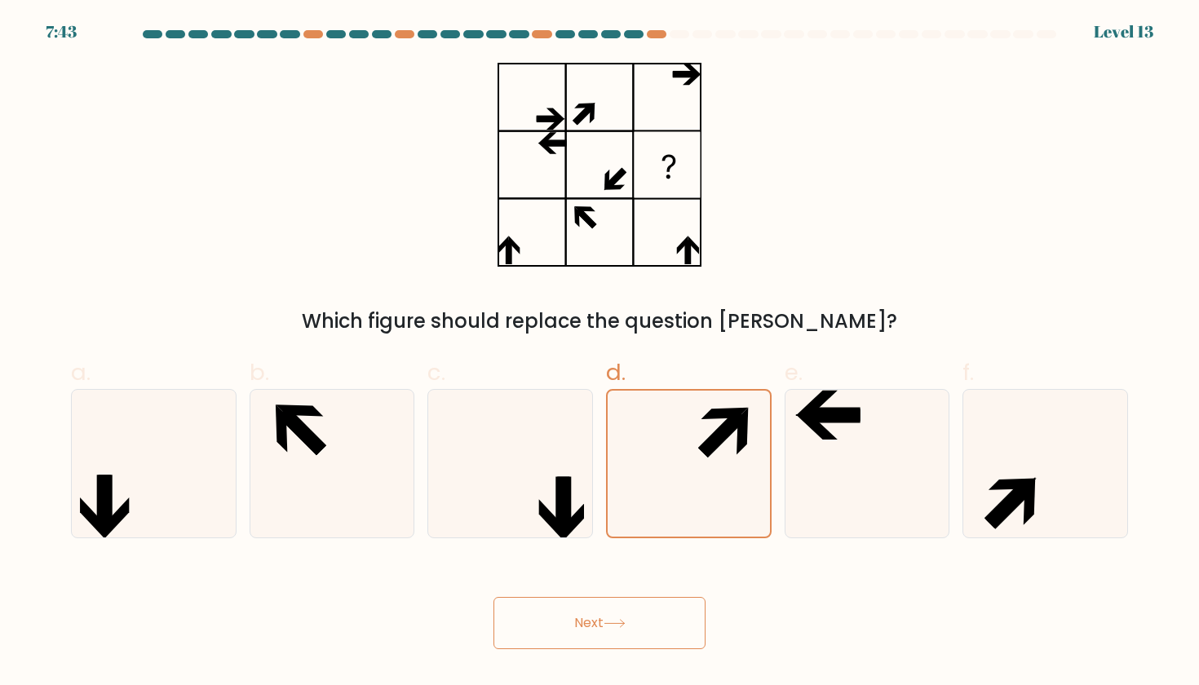
click at [604, 625] on button "Next" at bounding box center [599, 623] width 212 height 52
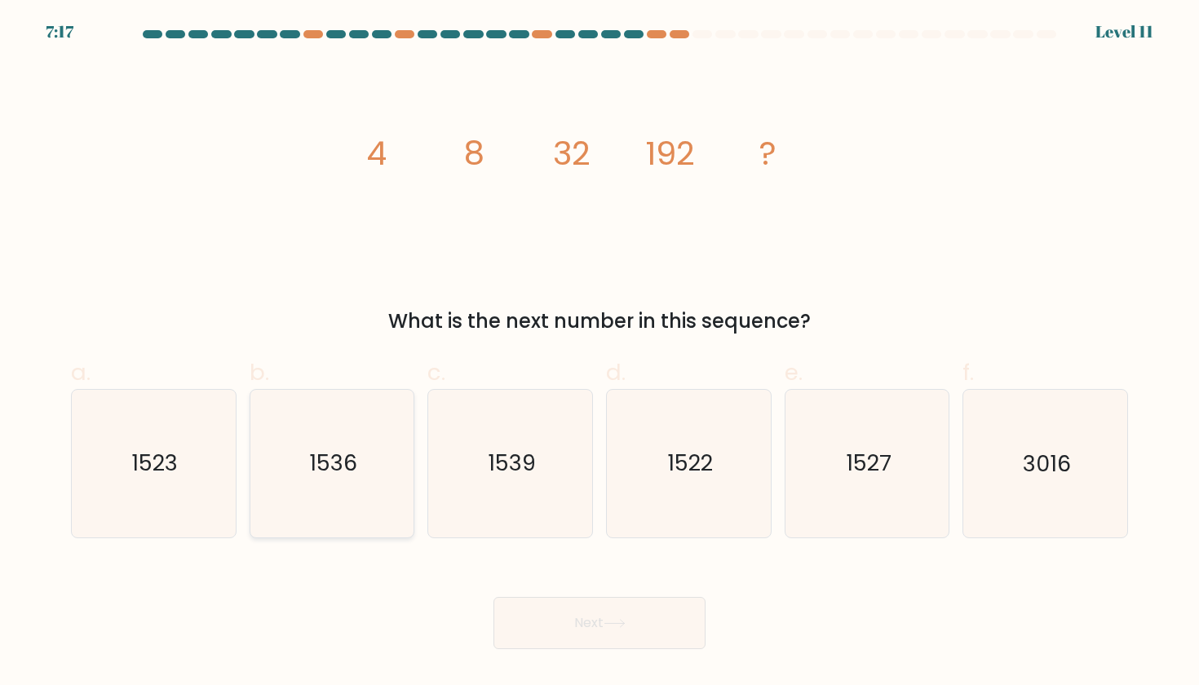
click at [347, 444] on icon "1536" at bounding box center [331, 463] width 147 height 147
click at [599, 353] on input "b. 1536" at bounding box center [599, 347] width 1 height 11
radio input "true"
click at [641, 612] on button "Next" at bounding box center [599, 623] width 212 height 52
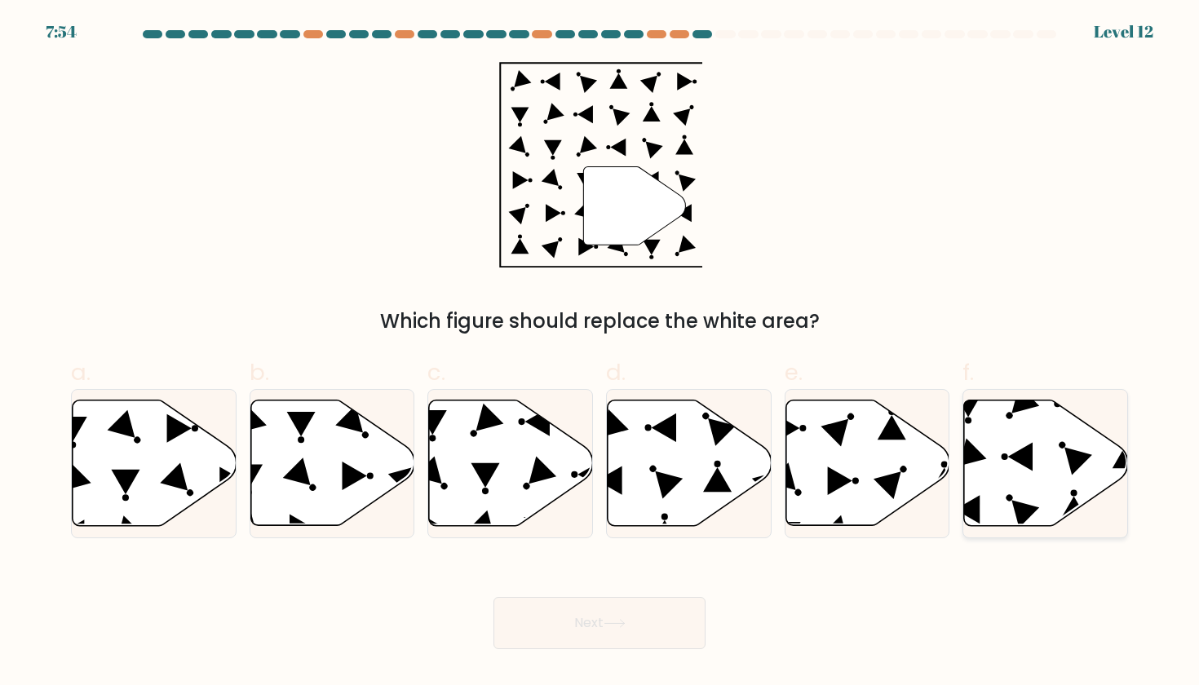
click at [1002, 448] on icon at bounding box center [1046, 463] width 164 height 126
click at [600, 353] on input "f." at bounding box center [599, 347] width 1 height 11
radio input "true"
click at [617, 620] on icon at bounding box center [614, 623] width 22 height 9
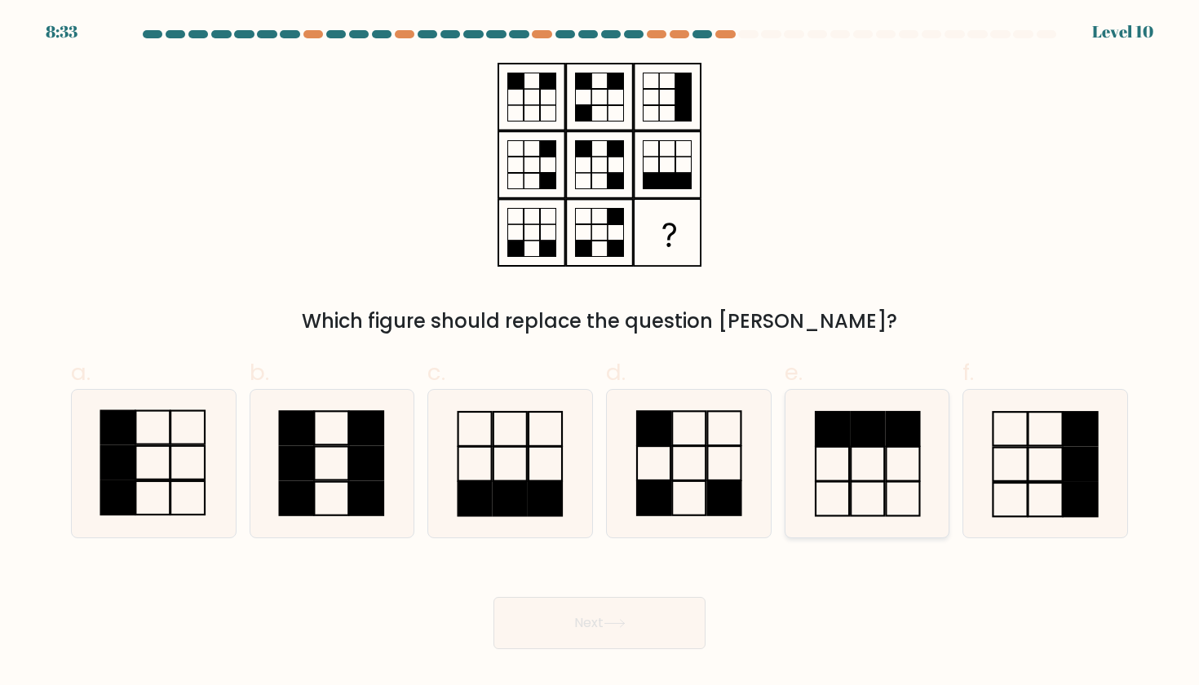
click at [860, 448] on icon at bounding box center [866, 463] width 147 height 147
click at [600, 353] on input "e." at bounding box center [599, 347] width 1 height 11
radio input "true"
click at [174, 435] on icon at bounding box center [153, 463] width 147 height 147
click at [599, 353] on input "a." at bounding box center [599, 347] width 1 height 11
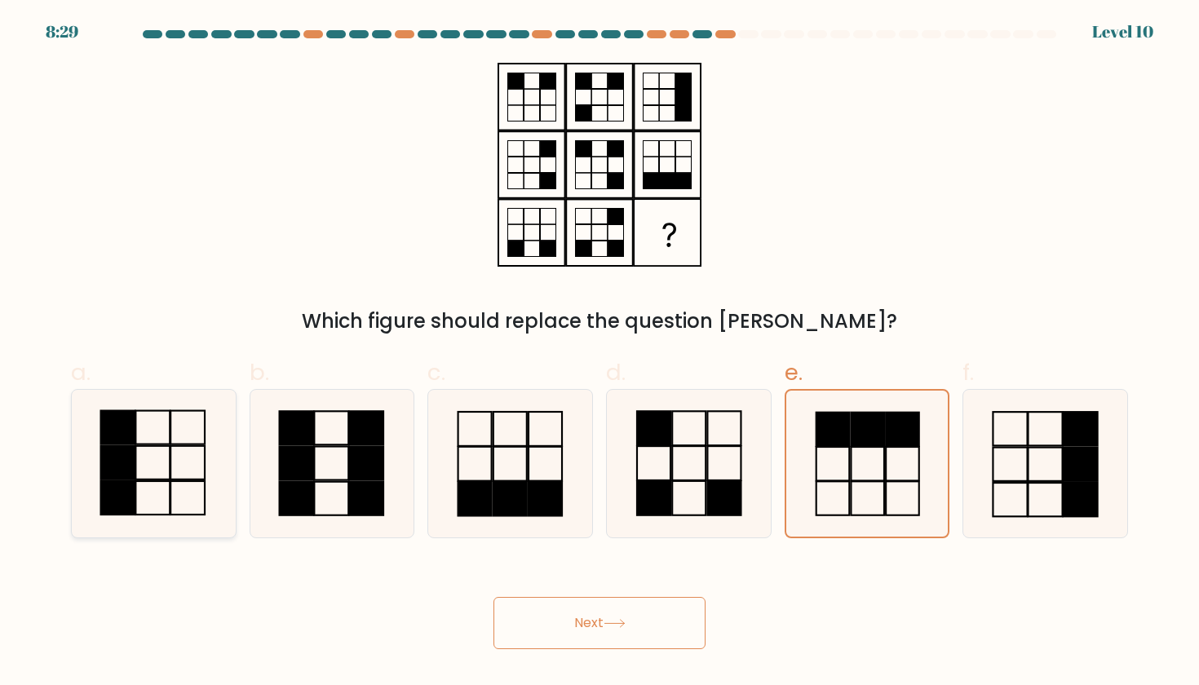
radio input "true"
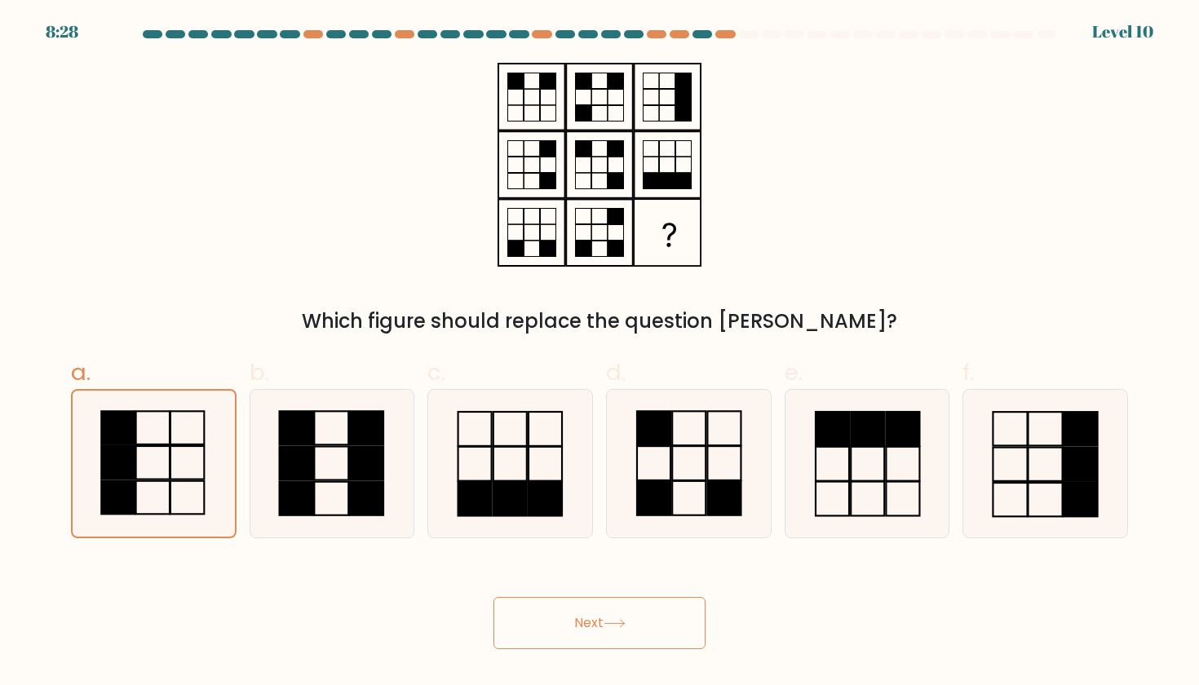
click at [563, 609] on button "Next" at bounding box center [599, 623] width 212 height 52
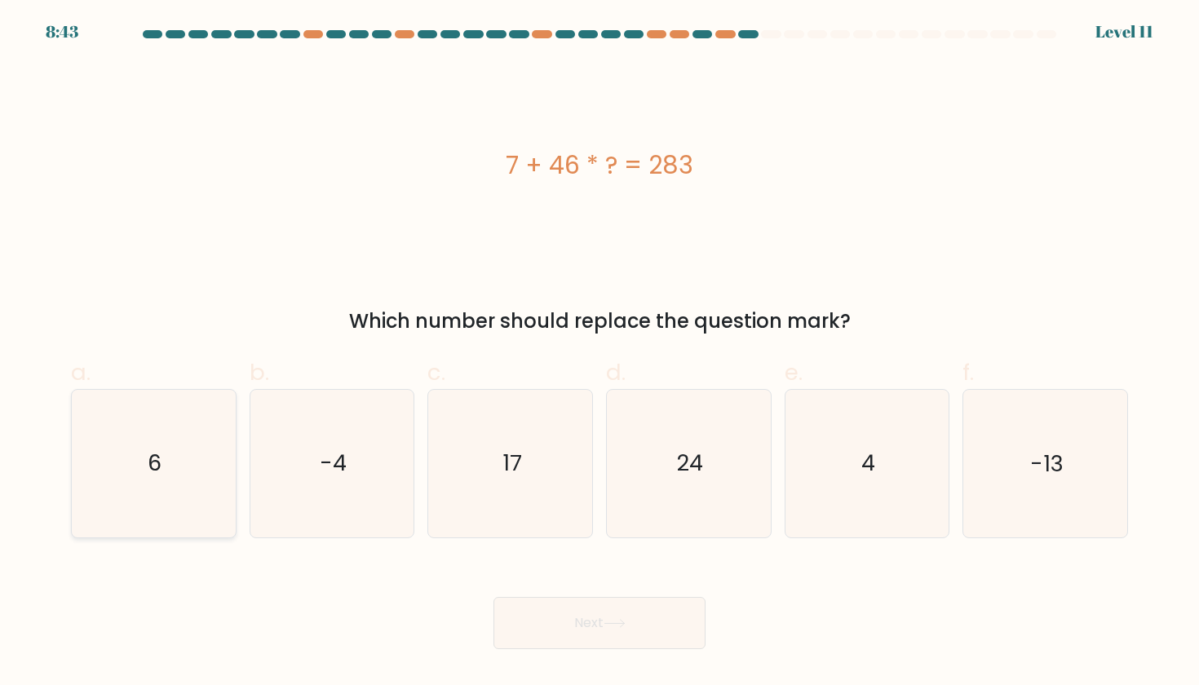
click at [200, 449] on icon "6" at bounding box center [153, 463] width 147 height 147
click at [599, 353] on input "a. 6" at bounding box center [599, 347] width 1 height 11
radio input "true"
click at [539, 625] on button "Next" at bounding box center [599, 623] width 212 height 52
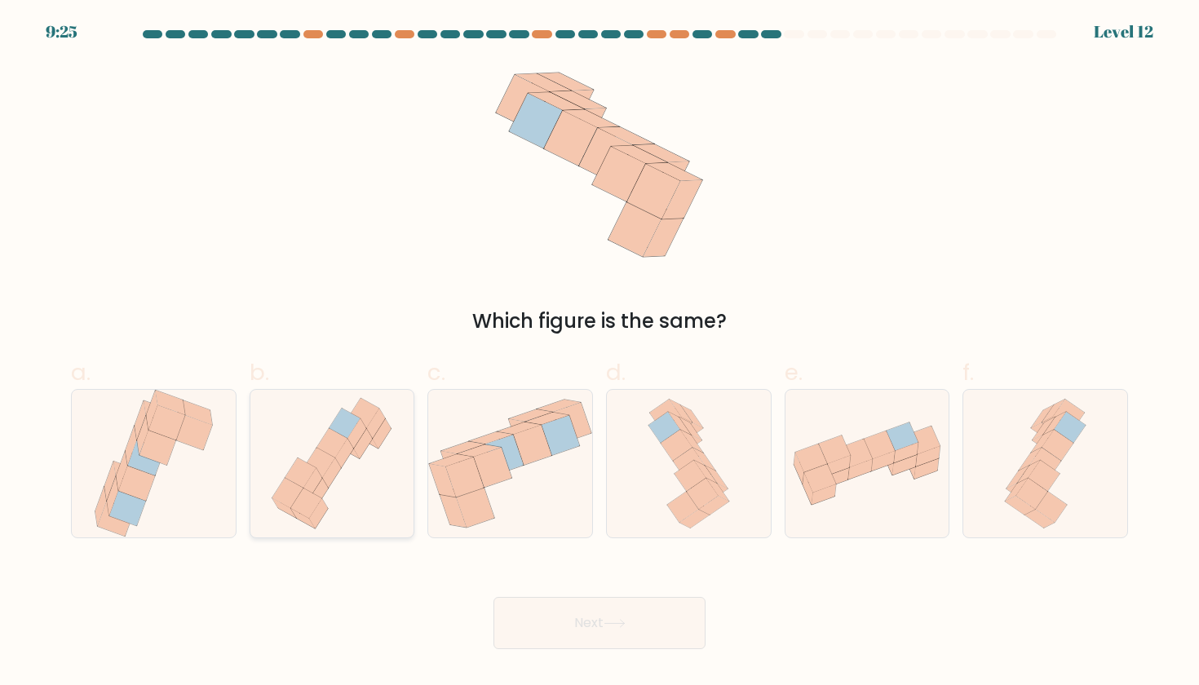
click at [366, 501] on icon at bounding box center [331, 463] width 139 height 147
click at [599, 353] on input "b." at bounding box center [599, 347] width 1 height 11
radio input "true"
drag, startPoint x: 558, startPoint y: 594, endPoint x: 342, endPoint y: 481, distance: 243.6
click at [342, 481] on form at bounding box center [599, 339] width 1199 height 619
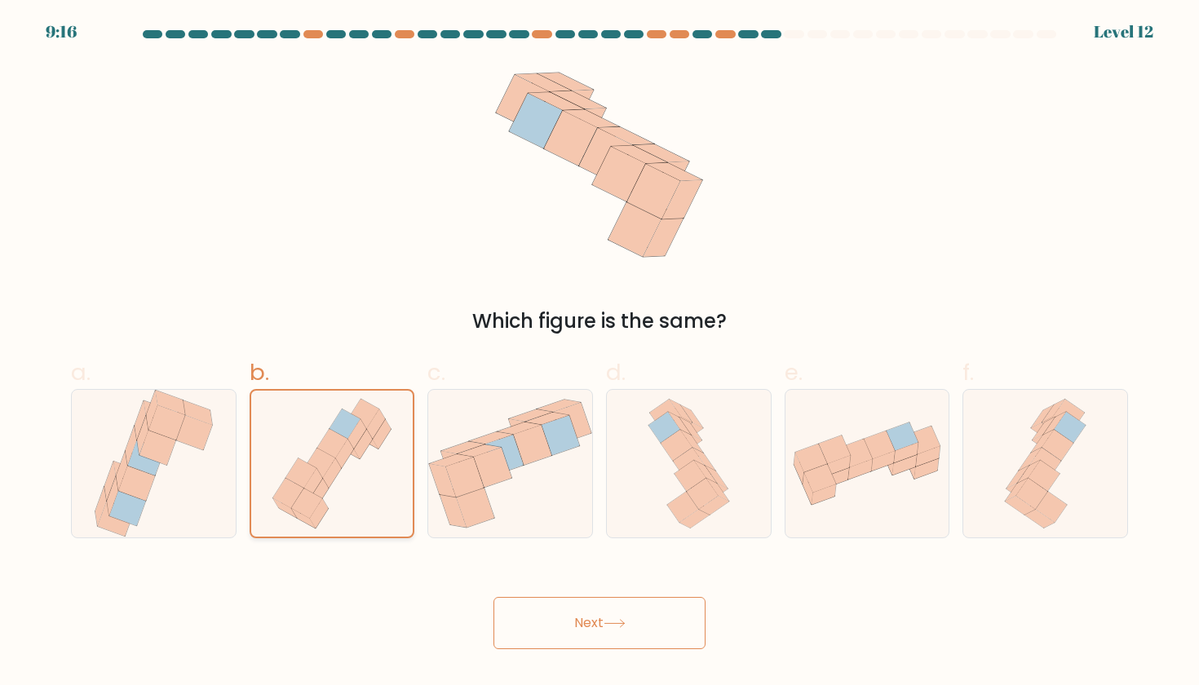
click at [342, 481] on icon at bounding box center [332, 463] width 138 height 145
click at [599, 353] on input "b." at bounding box center [599, 347] width 1 height 11
click at [677, 463] on icon at bounding box center [688, 463] width 31 height 31
click at [600, 353] on input "d." at bounding box center [599, 347] width 1 height 11
radio input "true"
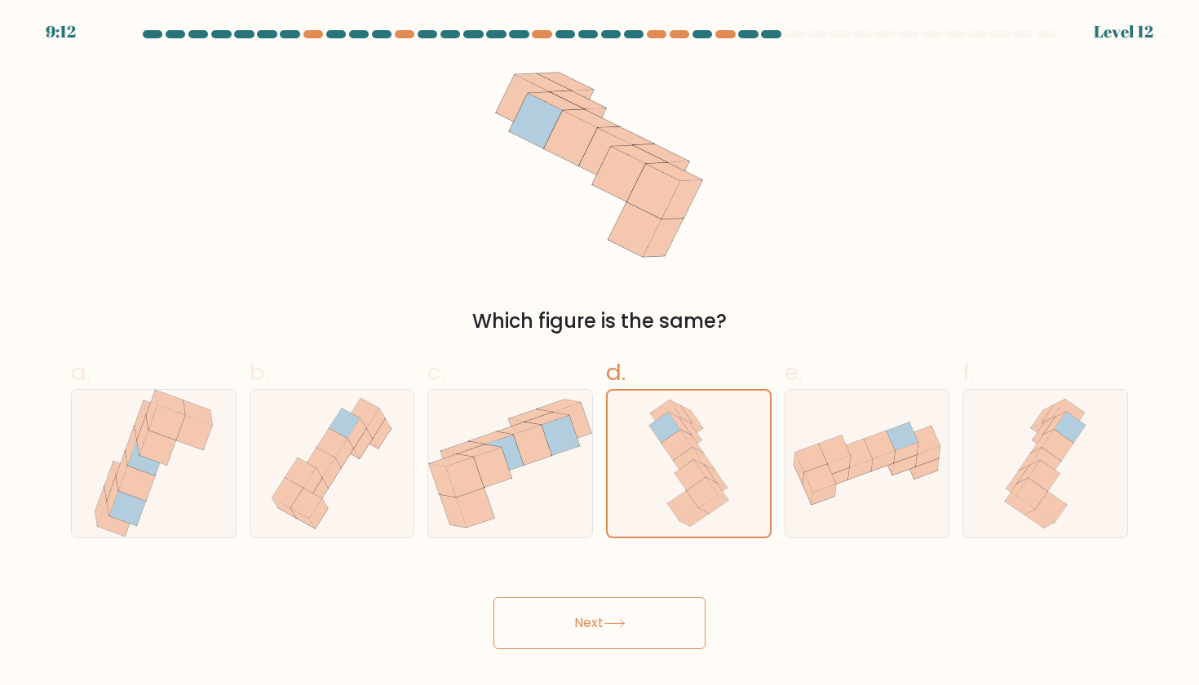
click at [611, 608] on button "Next" at bounding box center [599, 623] width 212 height 52
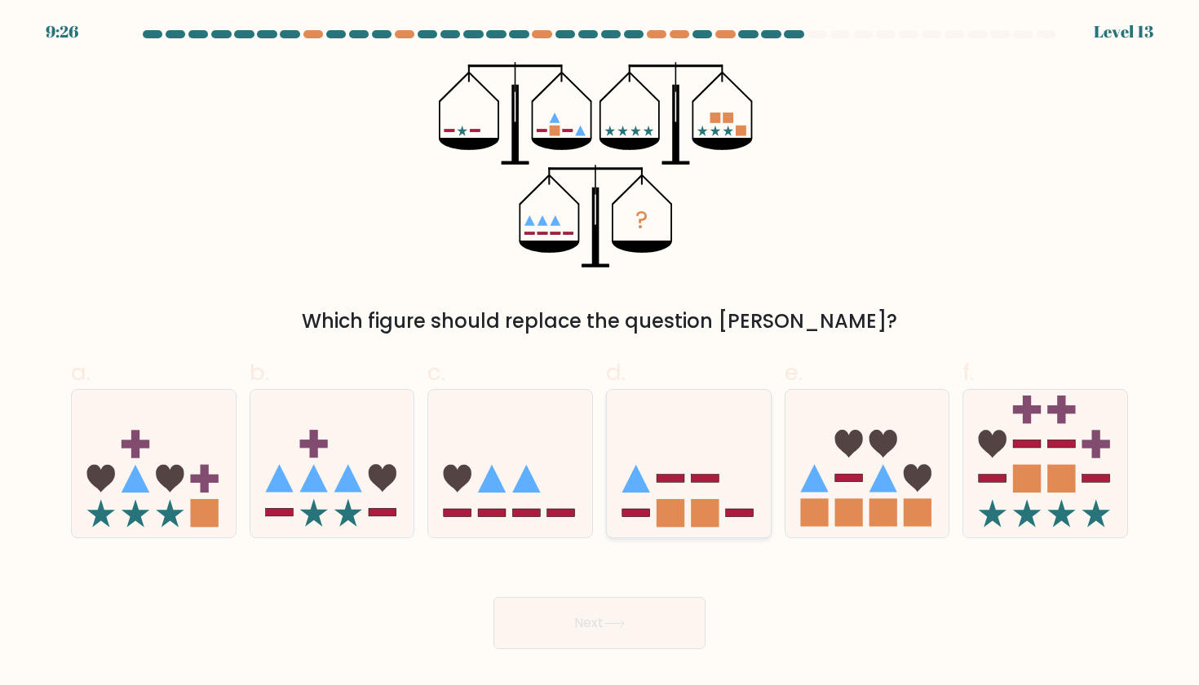
click at [665, 467] on icon at bounding box center [689, 462] width 164 height 135
click at [600, 353] on input "d." at bounding box center [599, 347] width 1 height 11
radio input "true"
click at [620, 613] on button "Next" at bounding box center [599, 623] width 212 height 52
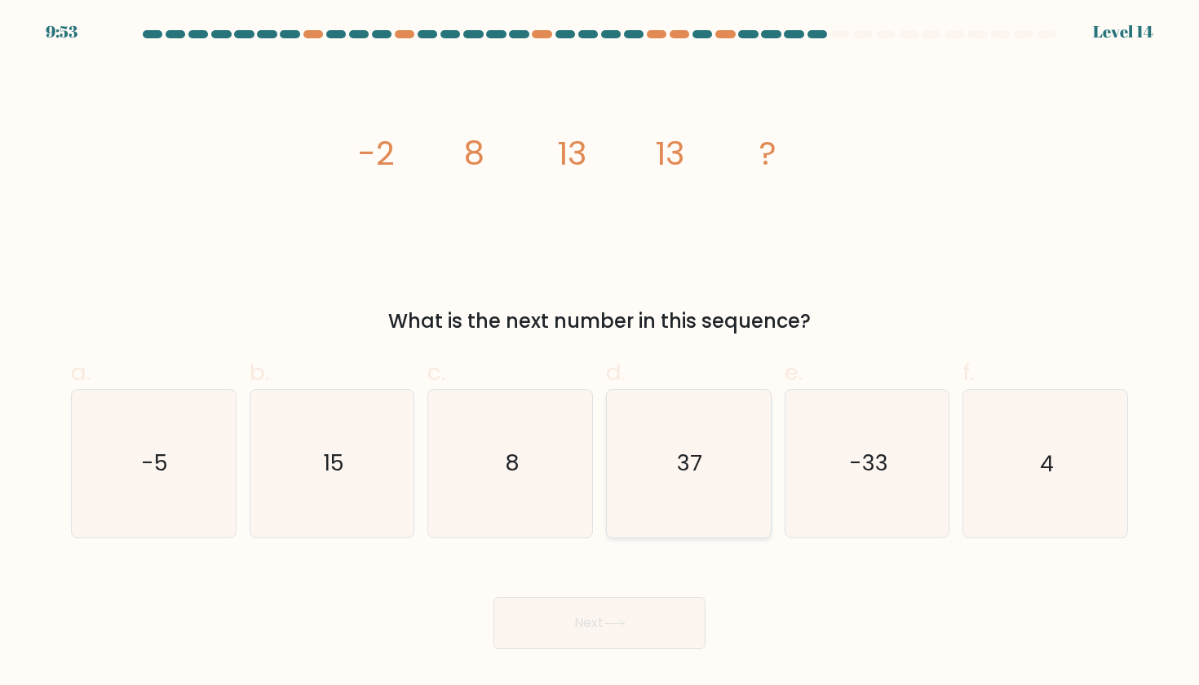
click at [736, 470] on icon "37" at bounding box center [688, 463] width 147 height 147
click at [600, 353] on input "d. 37" at bounding box center [599, 347] width 1 height 11
radio input "true"
click at [636, 620] on button "Next" at bounding box center [599, 623] width 212 height 52
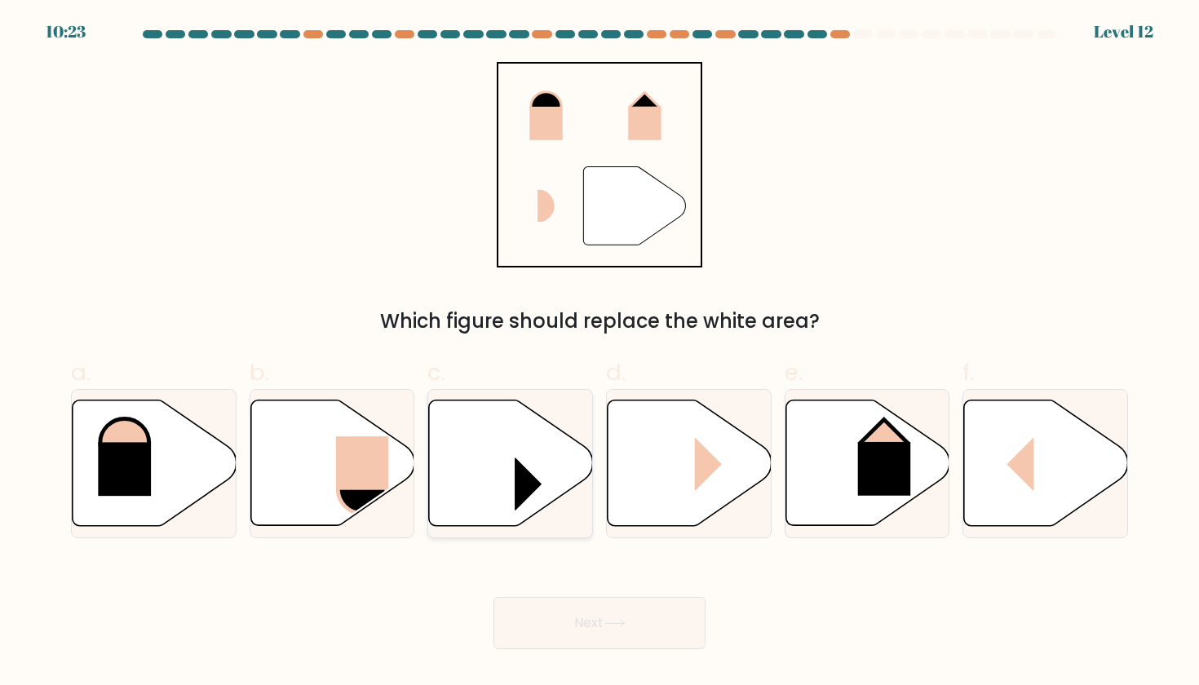
click at [560, 451] on icon at bounding box center [511, 463] width 164 height 126
click at [599, 353] on input "c." at bounding box center [599, 347] width 1 height 11
radio input "true"
click at [589, 629] on button "Next" at bounding box center [599, 623] width 212 height 52
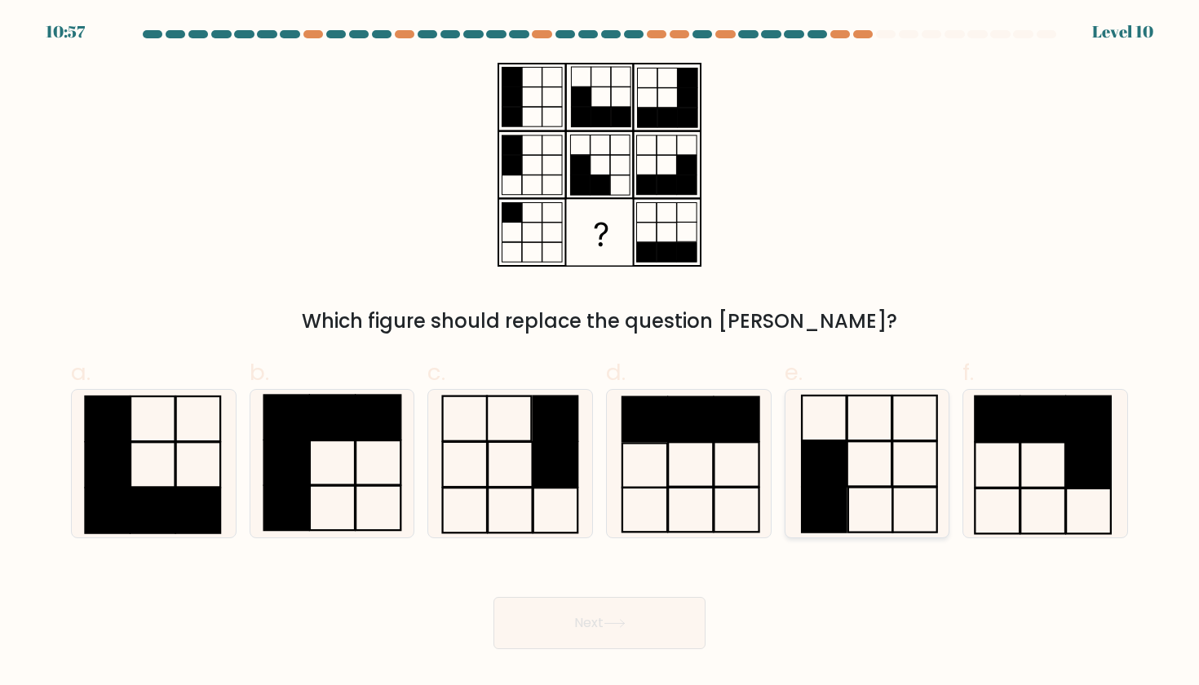
click at [820, 470] on rect at bounding box center [824, 464] width 45 height 45
click at [600, 353] on input "e." at bounding box center [599, 347] width 1 height 11
radio input "true"
click at [628, 629] on button "Next" at bounding box center [599, 623] width 212 height 52
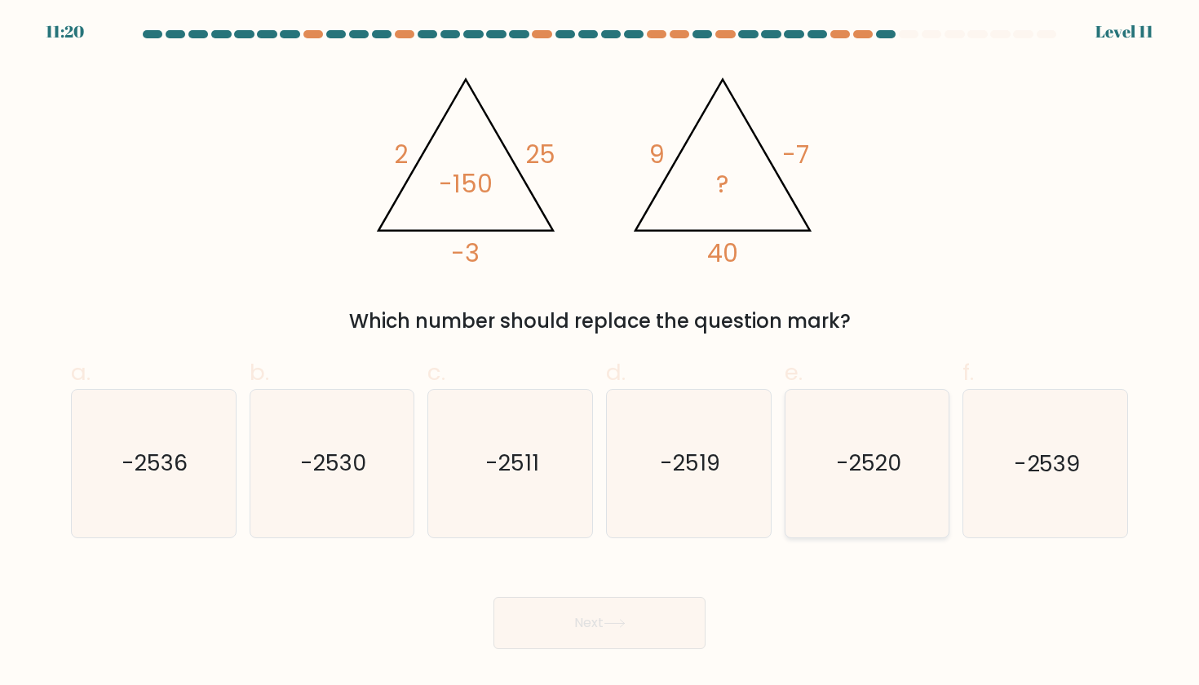
click at [872, 462] on text "-2520" at bounding box center [868, 463] width 65 height 30
click at [600, 353] on input "e. -2520" at bounding box center [599, 347] width 1 height 11
radio input "true"
click at [620, 629] on button "Next" at bounding box center [599, 623] width 212 height 52
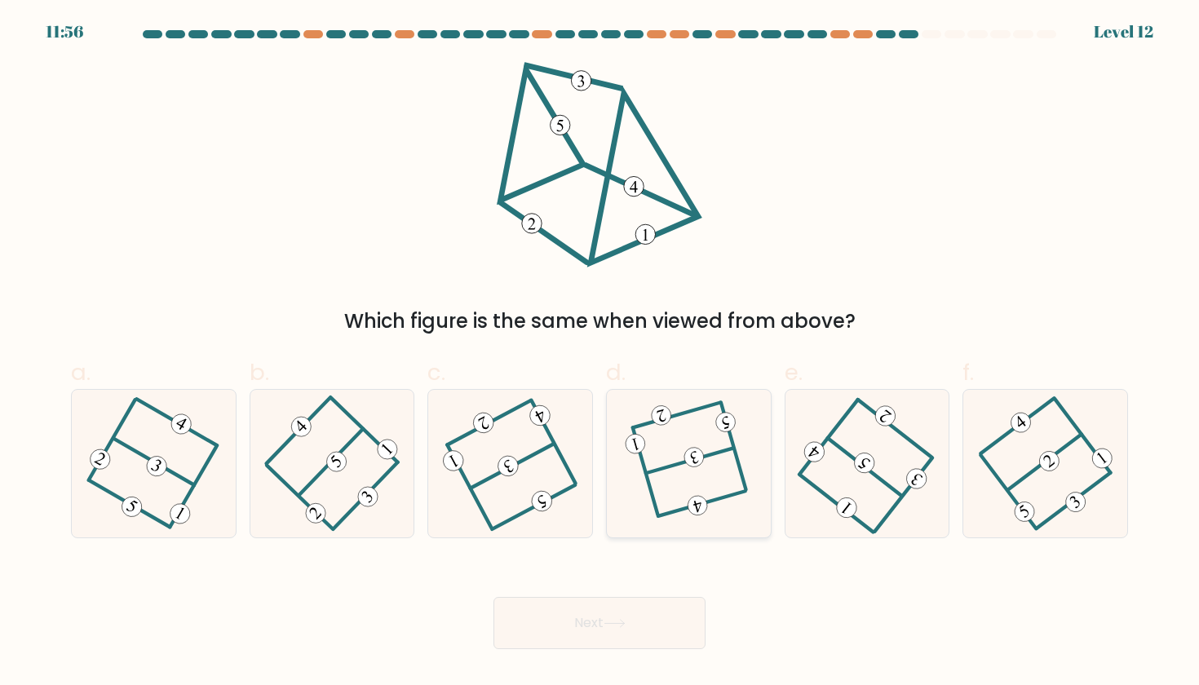
click at [705, 459] on icon at bounding box center [688, 462] width 113 height 117
click at [600, 353] on input "d." at bounding box center [599, 347] width 1 height 11
radio input "true"
click at [616, 602] on button "Next" at bounding box center [599, 623] width 212 height 52
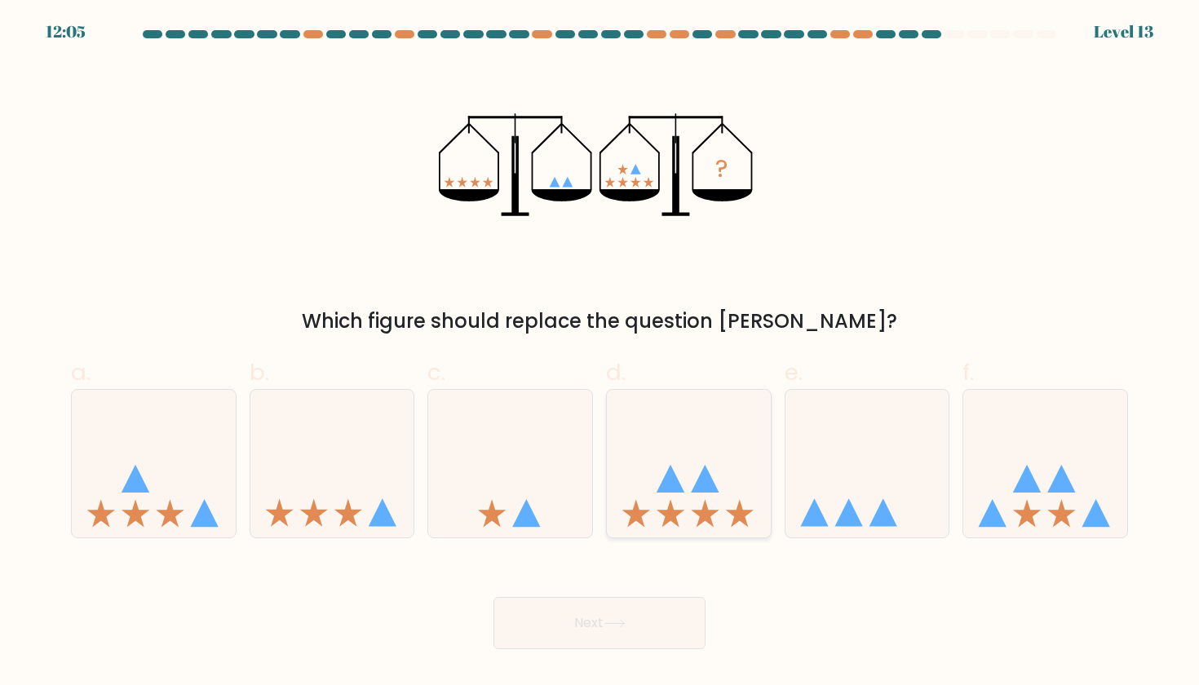
click at [698, 497] on icon at bounding box center [689, 462] width 164 height 135
click at [600, 353] on input "d." at bounding box center [599, 347] width 1 height 11
radio input "true"
click at [677, 606] on button "Next" at bounding box center [599, 623] width 212 height 52
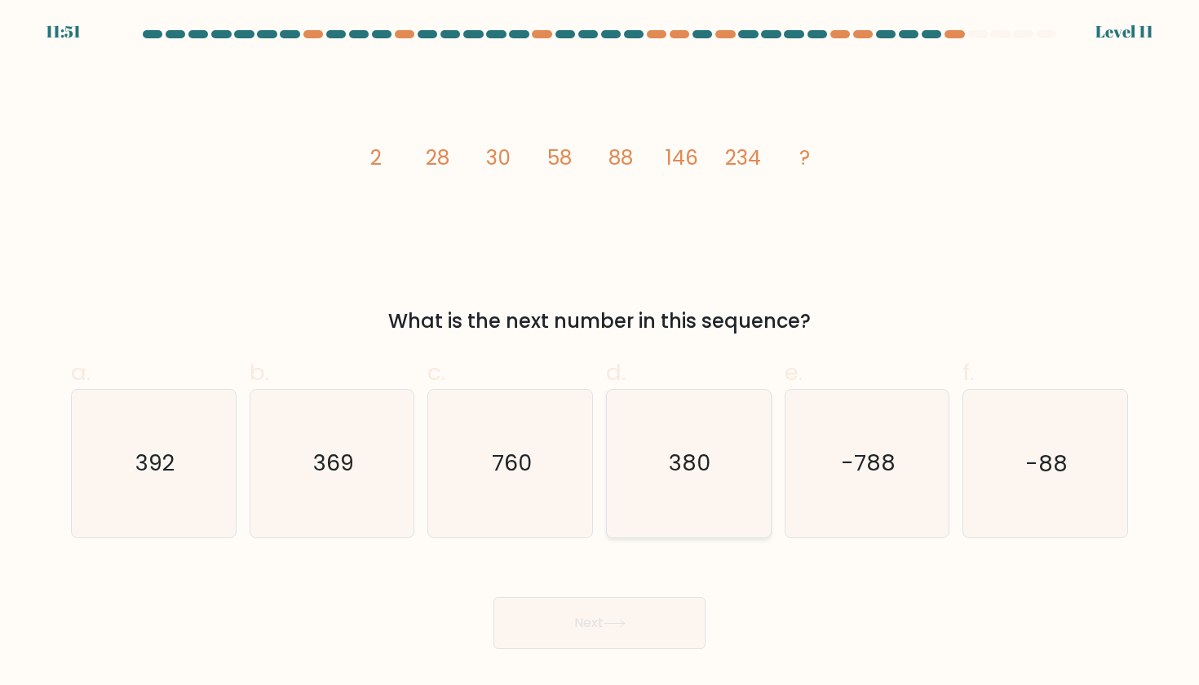
click at [686, 444] on icon "380" at bounding box center [688, 463] width 147 height 147
click at [600, 353] on input "d. 380" at bounding box center [599, 347] width 1 height 11
radio input "true"
click at [508, 610] on button "Next" at bounding box center [599, 623] width 212 height 52
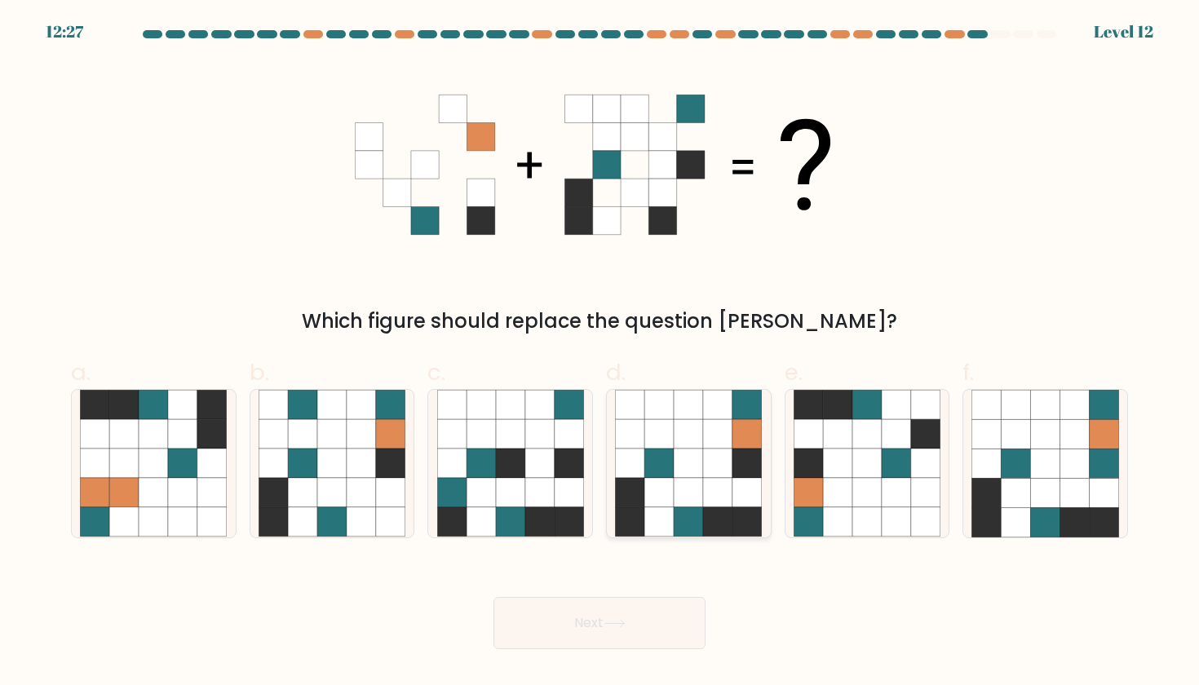
click at [729, 459] on icon at bounding box center [717, 462] width 29 height 29
click at [600, 353] on input "d." at bounding box center [599, 347] width 1 height 11
radio input "true"
click at [620, 621] on icon at bounding box center [614, 623] width 22 height 9
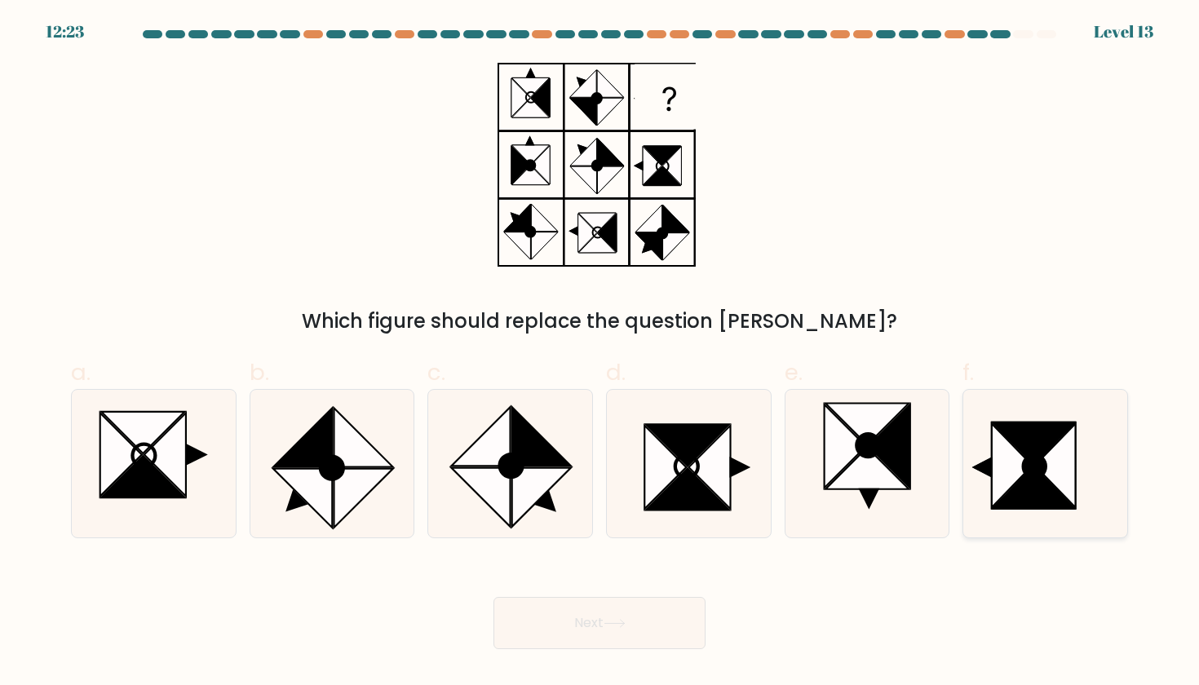
click at [1034, 466] on icon at bounding box center [1034, 466] width 22 height 23
click at [600, 353] on input "f." at bounding box center [599, 347] width 1 height 11
radio input "true"
click at [620, 629] on button "Next" at bounding box center [599, 623] width 212 height 52
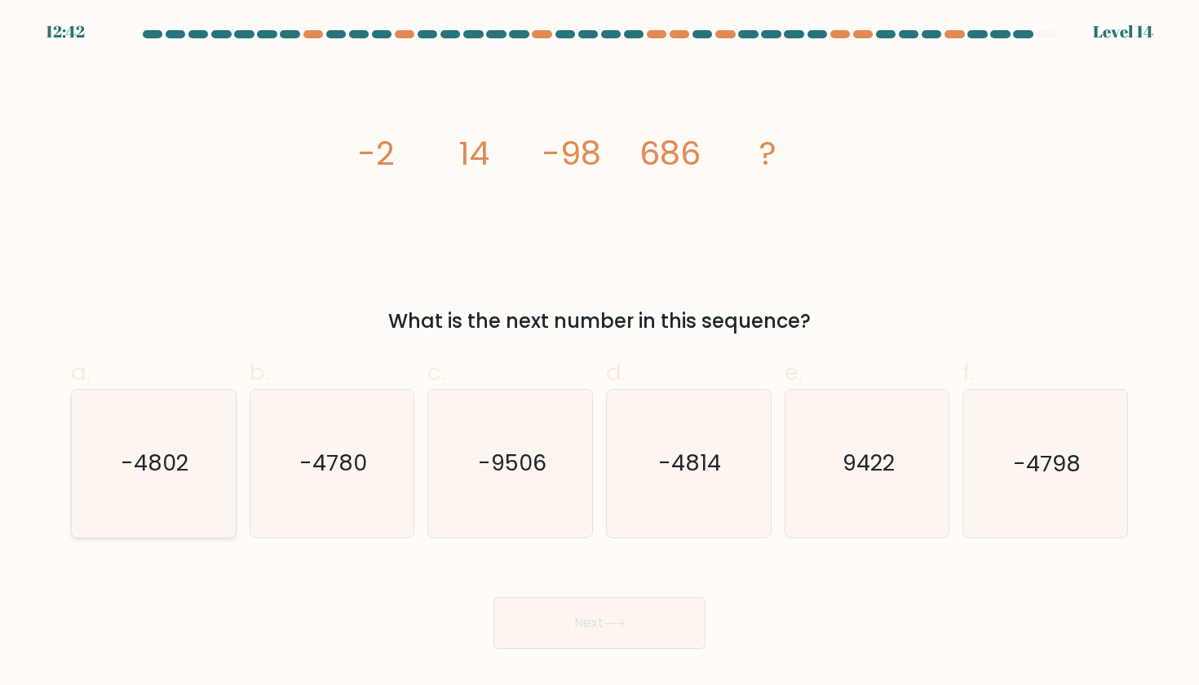
click at [105, 475] on icon "-4802" at bounding box center [153, 463] width 147 height 147
click at [599, 353] on input "a. -4802" at bounding box center [599, 347] width 1 height 11
radio input "true"
click at [630, 625] on button "Next" at bounding box center [599, 623] width 212 height 52
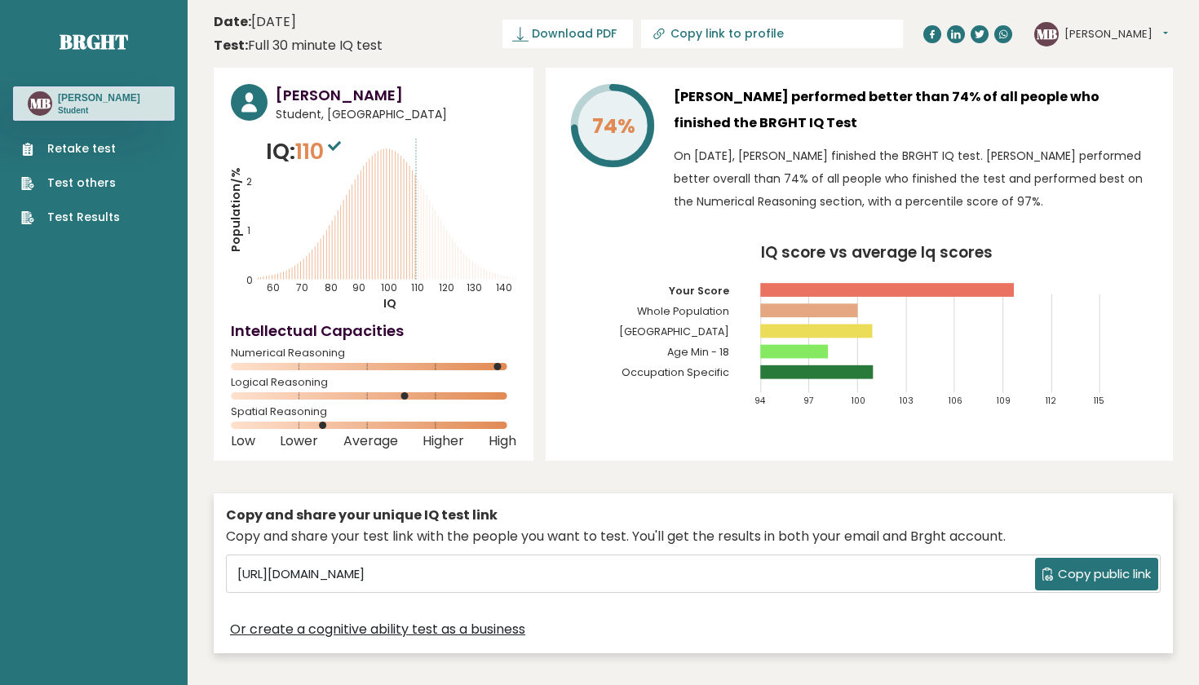
click at [313, 157] on span "110" at bounding box center [320, 151] width 50 height 30
click at [426, 394] on rect at bounding box center [373, 395] width 285 height 7
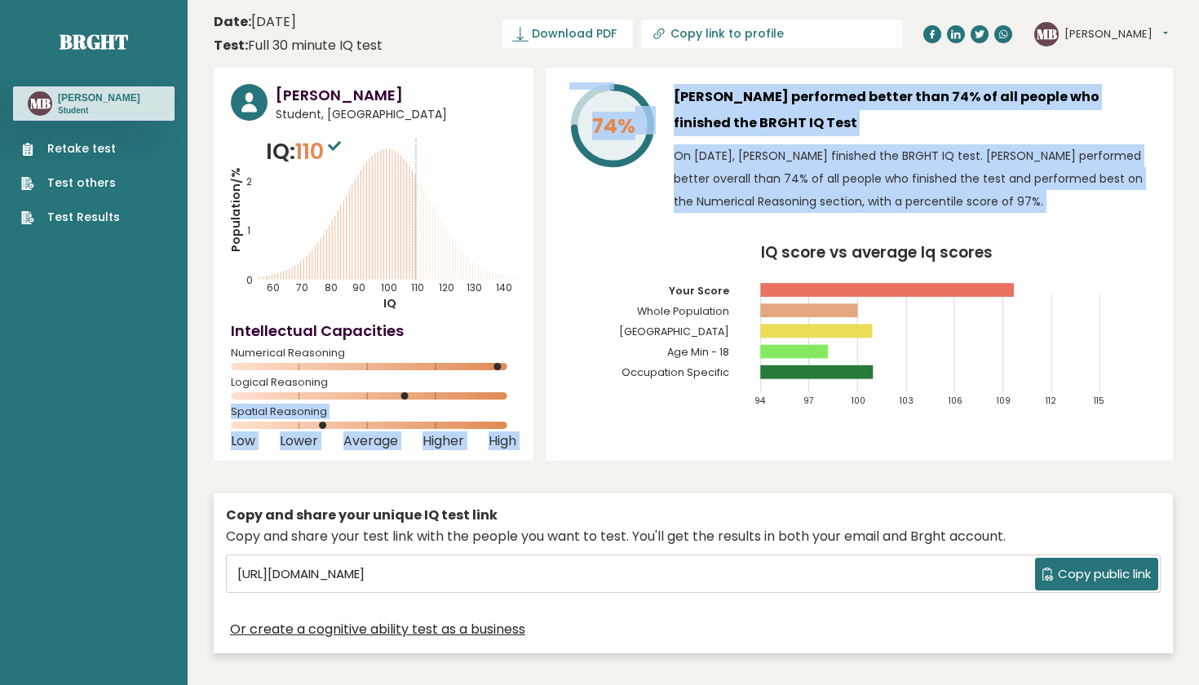
drag, startPoint x: 406, startPoint y: 394, endPoint x: 591, endPoint y: 356, distance: 188.9
click at [590, 360] on div "Marianne Boisvert Student, Canada IQ: 110 Population/% IQ 0 1 2 60 70 80 90 100…" at bounding box center [693, 365] width 959 height 594
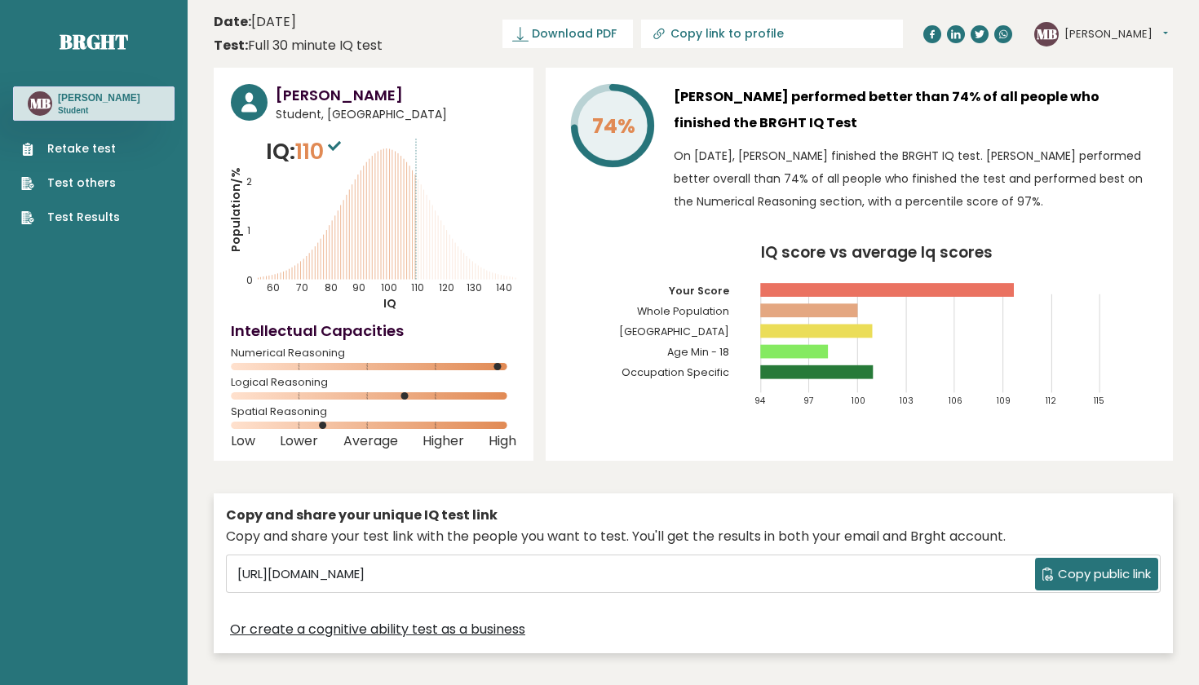
click at [591, 356] on icon "IQ score vs average Iq scores 94 97 100 103 106 109 112 115 Your Score Whole Po…" at bounding box center [859, 332] width 593 height 175
click at [338, 148] on icon at bounding box center [334, 146] width 13 height 10
click at [330, 187] on text "140" at bounding box center [378, 210] width 294 height 170
